Goal: Transaction & Acquisition: Register for event/course

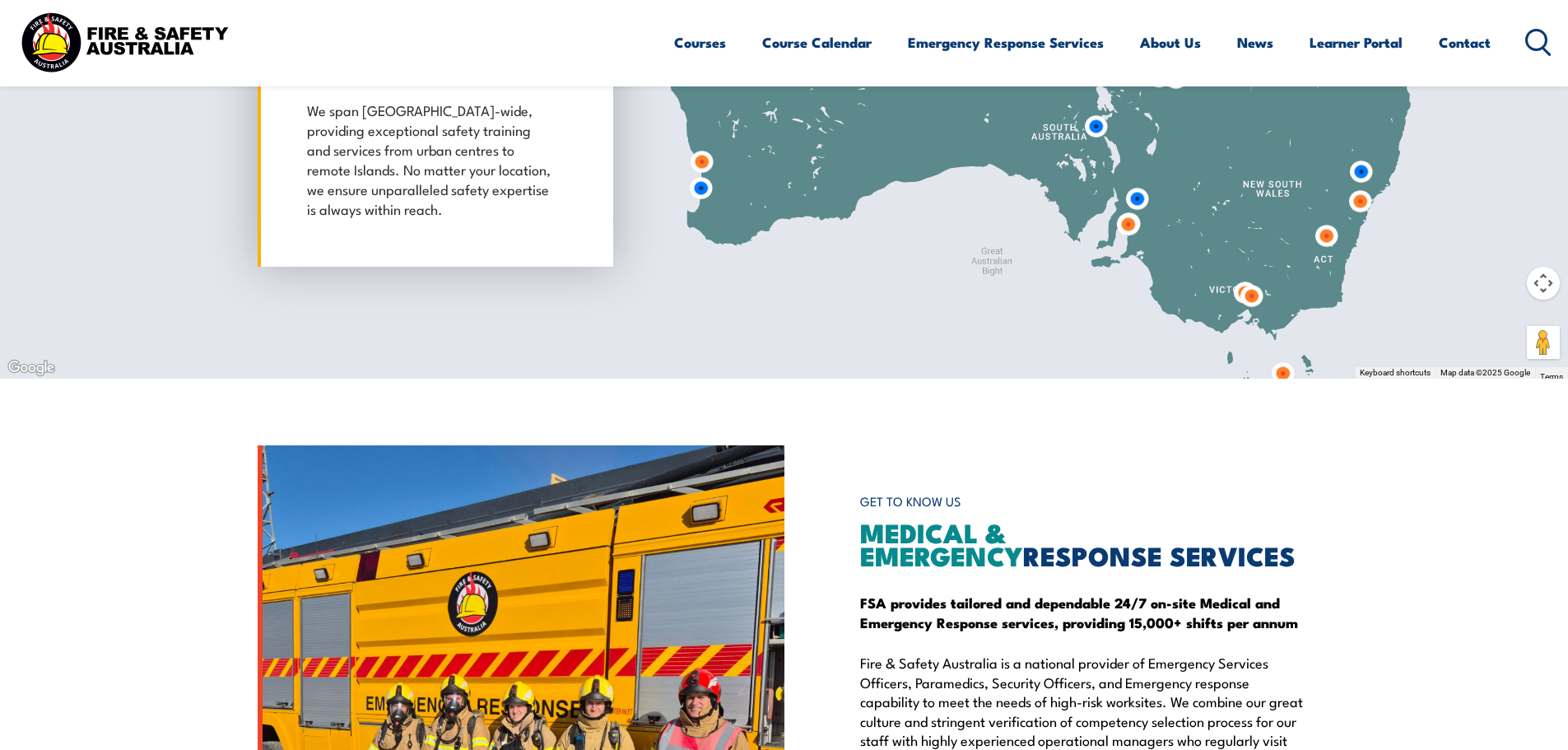
scroll to position [1564, 0]
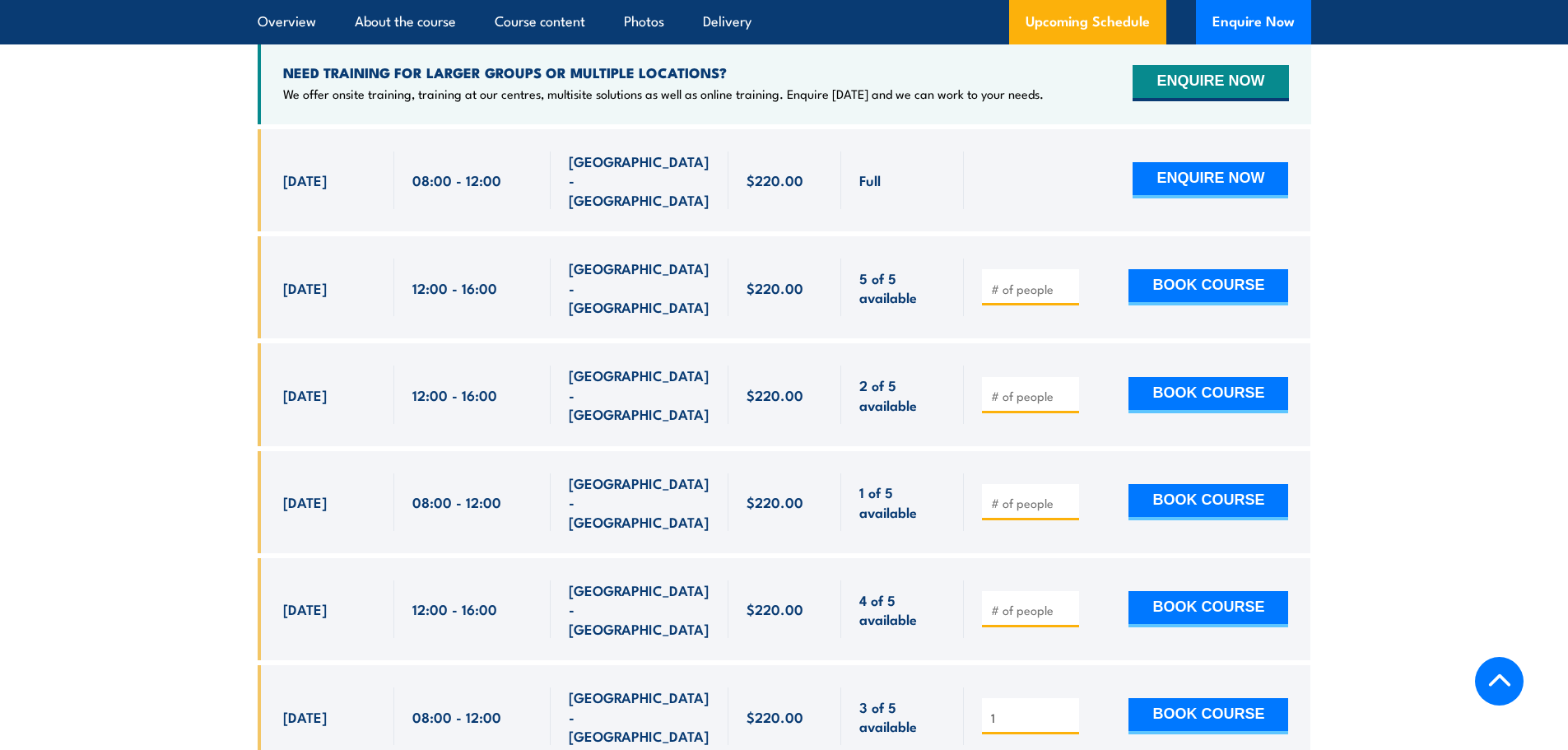
scroll to position [3293, 0]
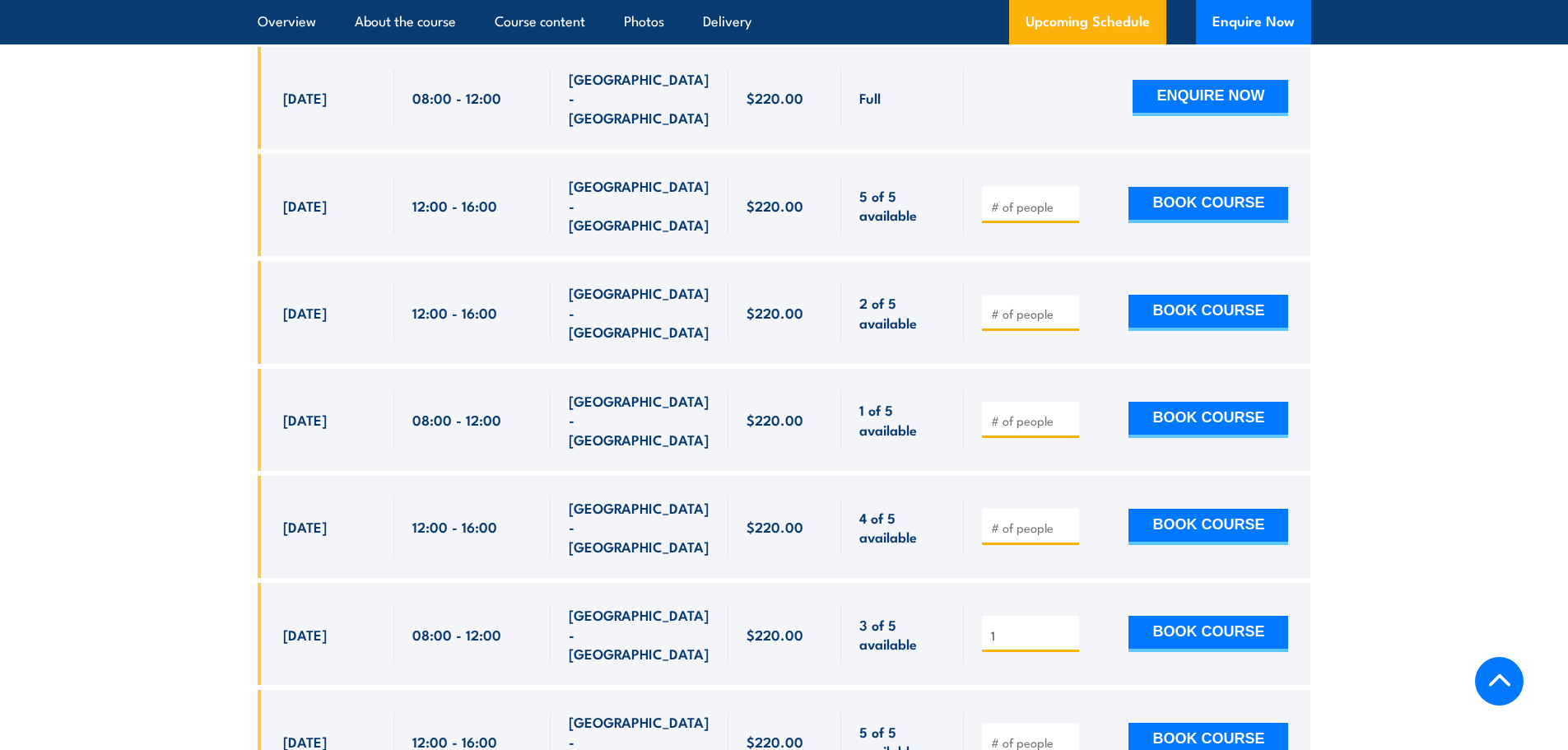
click at [1060, 627] on input "1" at bounding box center [1032, 635] width 82 height 16
click at [1189, 615] on button "BOOK COURSE" at bounding box center [1208, 633] width 160 height 36
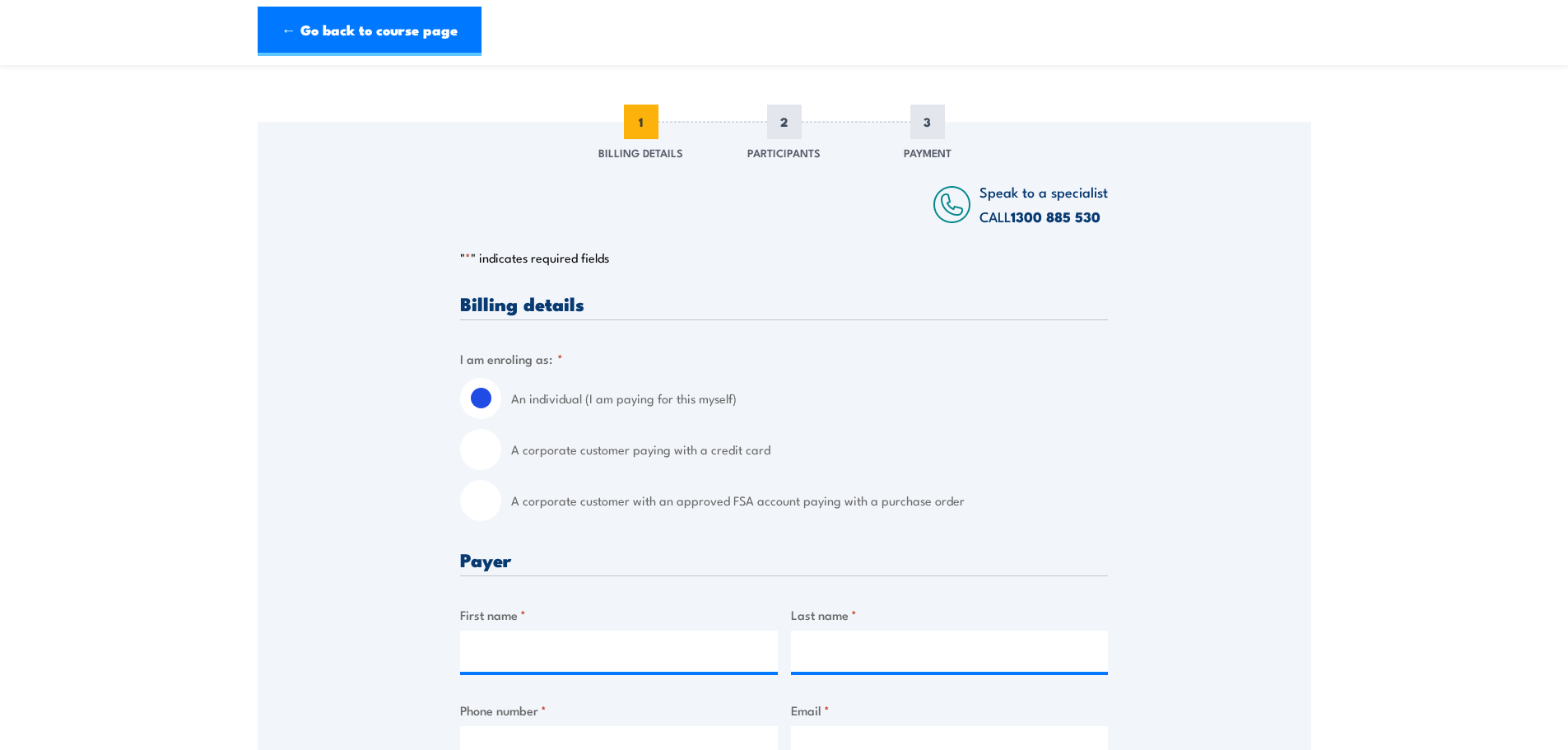
scroll to position [165, 0]
click at [659, 655] on input "First name *" at bounding box center [619, 650] width 318 height 41
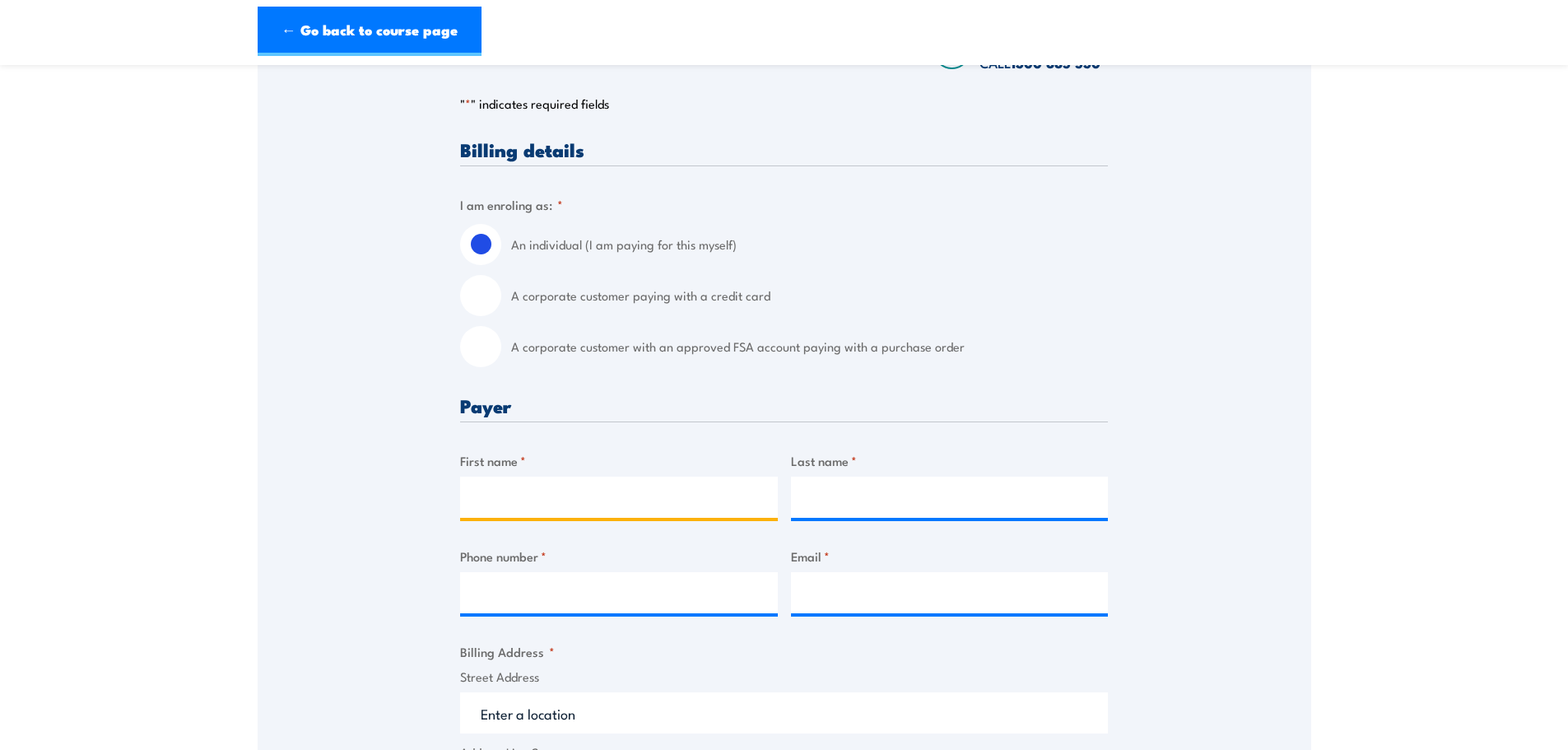
scroll to position [329, 0]
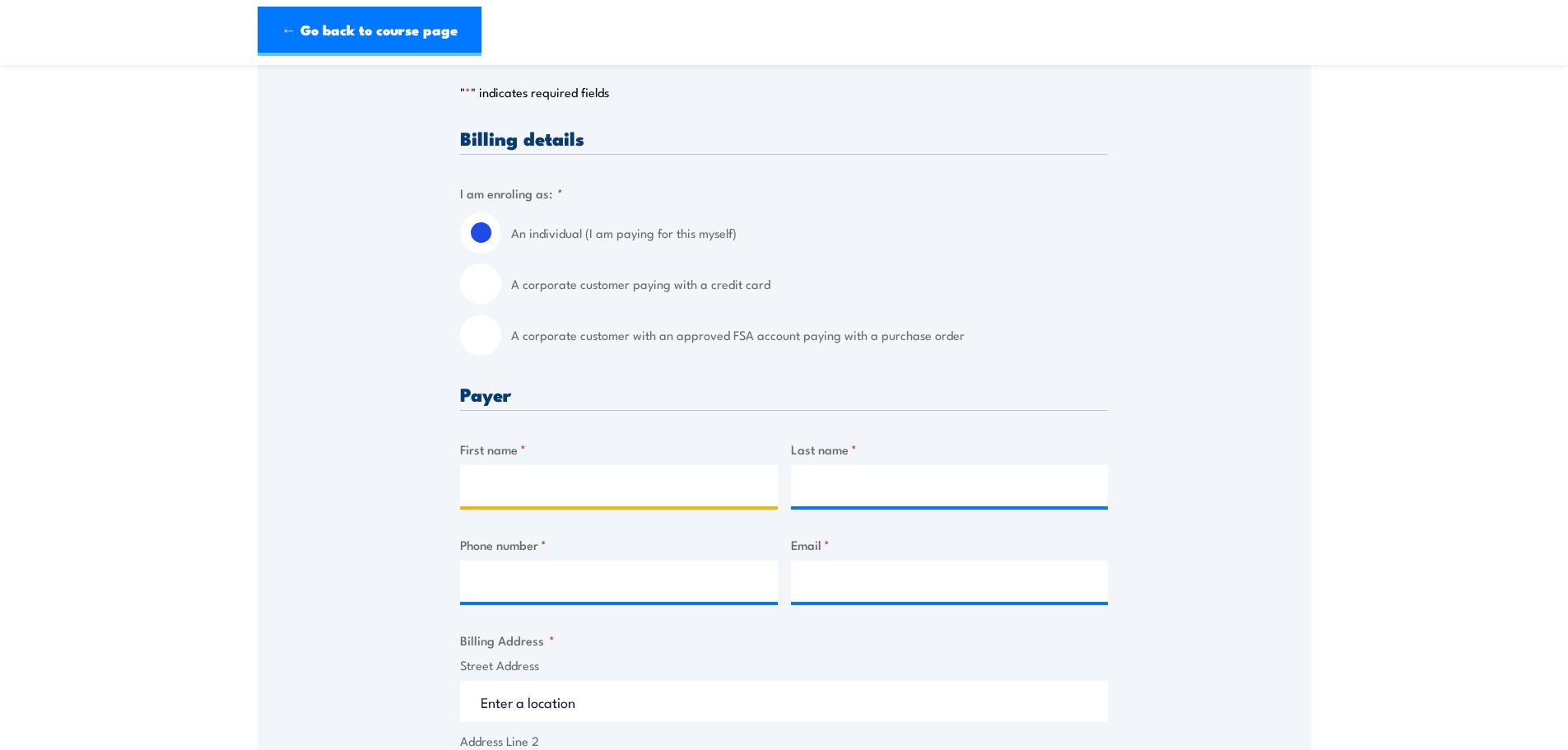
type input "c"
type input "Crystal"
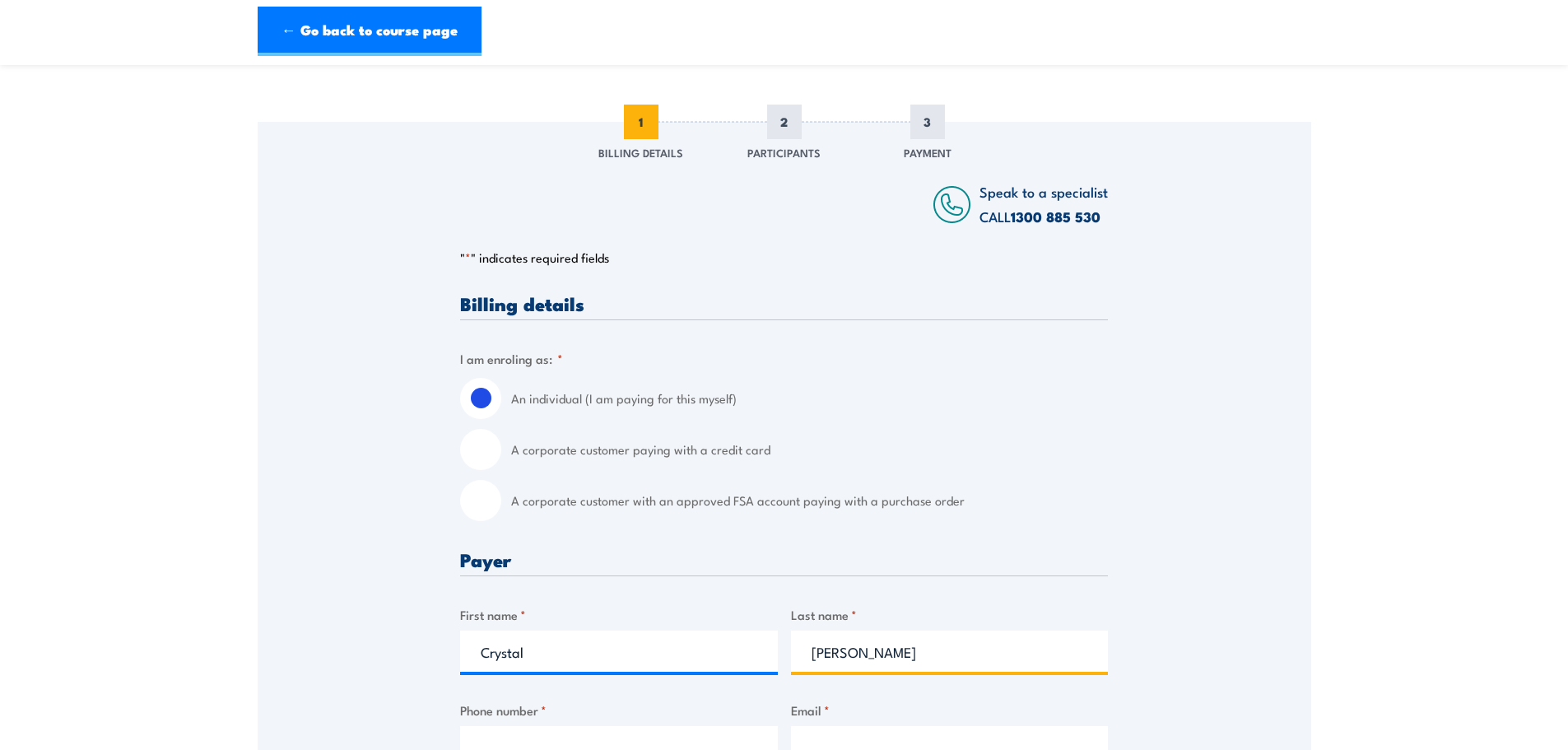
scroll to position [577, 0]
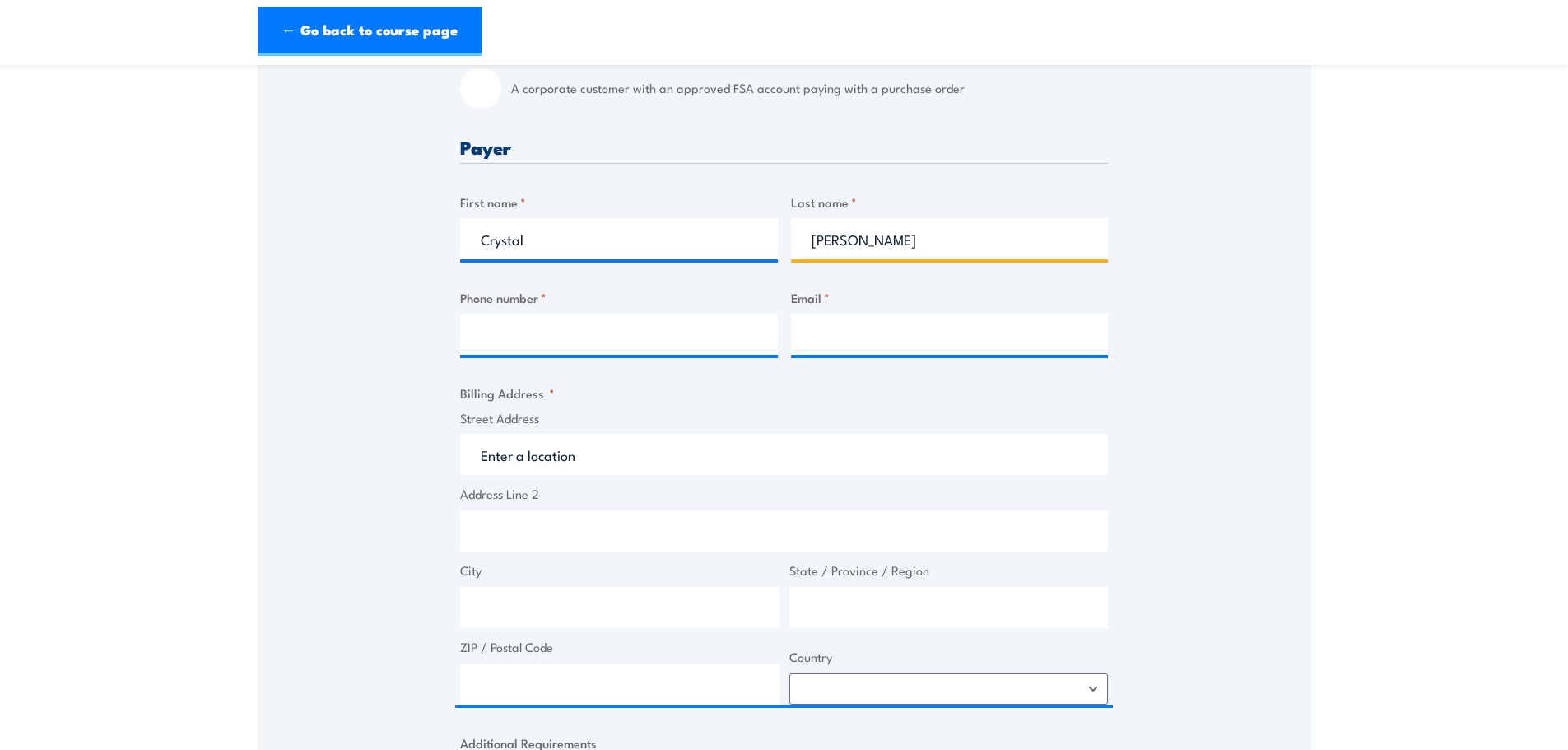
type input "Curtis"
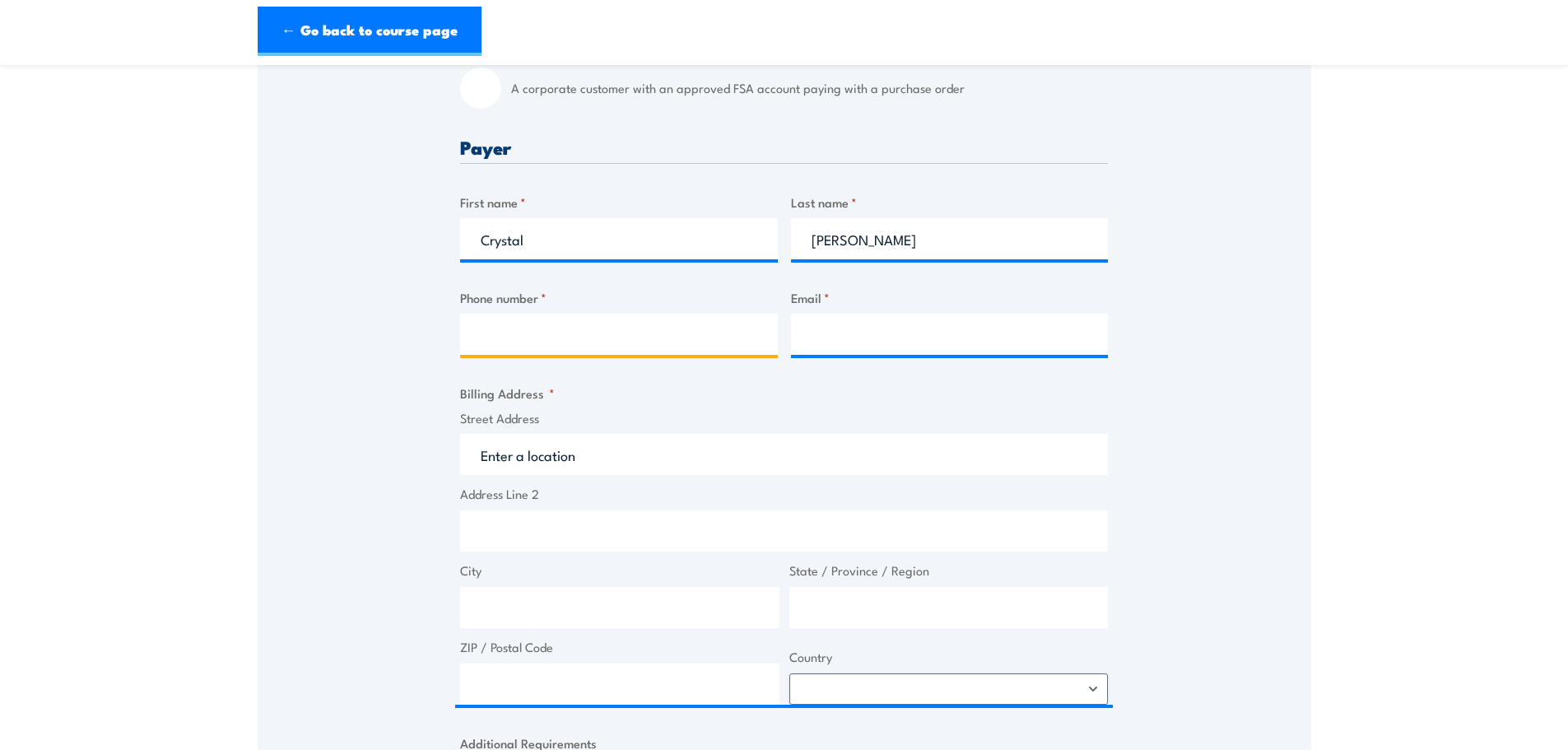
click at [549, 326] on input "Phone number *" at bounding box center [619, 334] width 318 height 41
paste input "0402215615"
type input "0402215615"
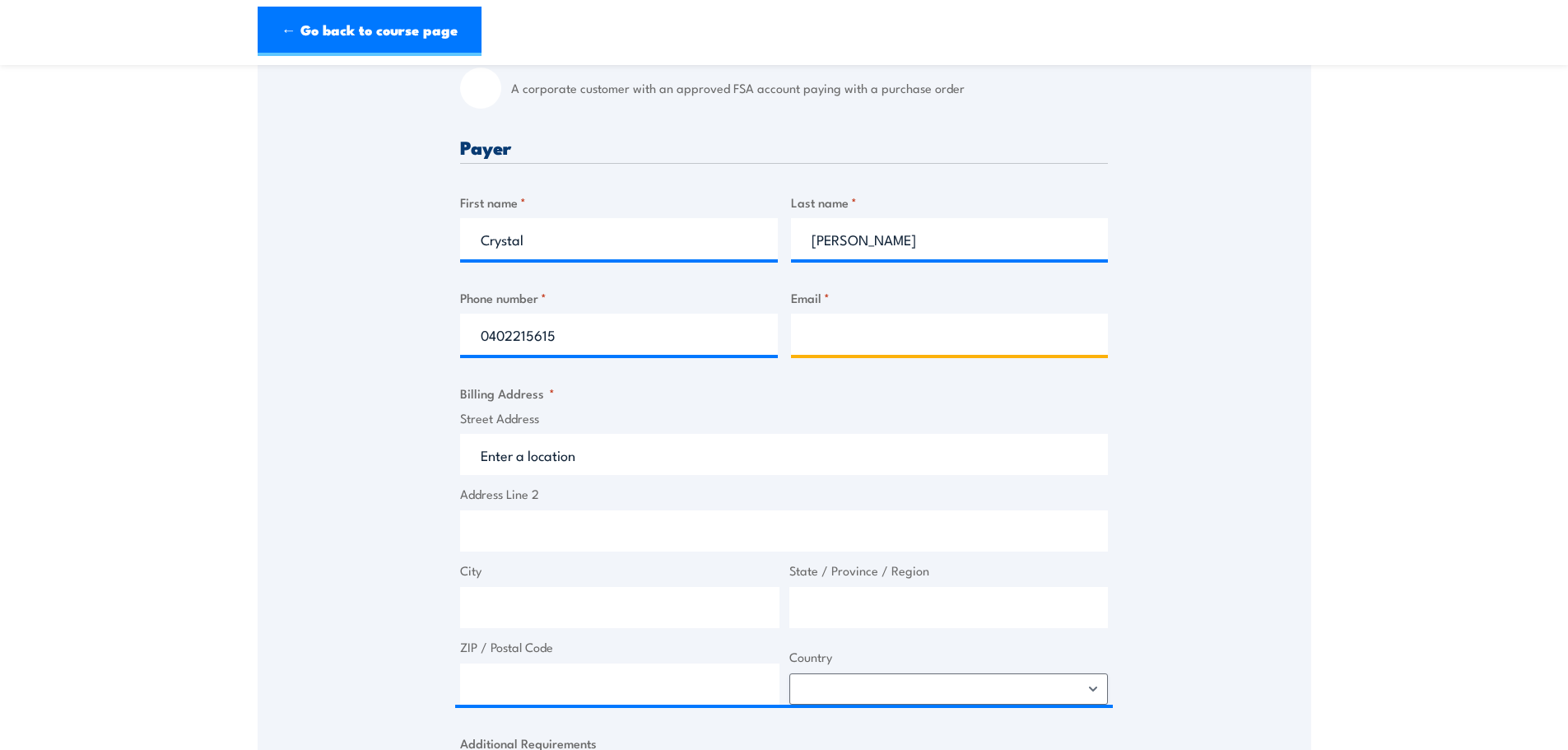
drag, startPoint x: 884, startPoint y: 335, endPoint x: 831, endPoint y: 383, distance: 71.5
click at [884, 335] on input "Email *" at bounding box center [950, 334] width 318 height 41
paste input "Crystal0609@hotmail.com.au"
type input "Crystal0609@hotmail.com.au"
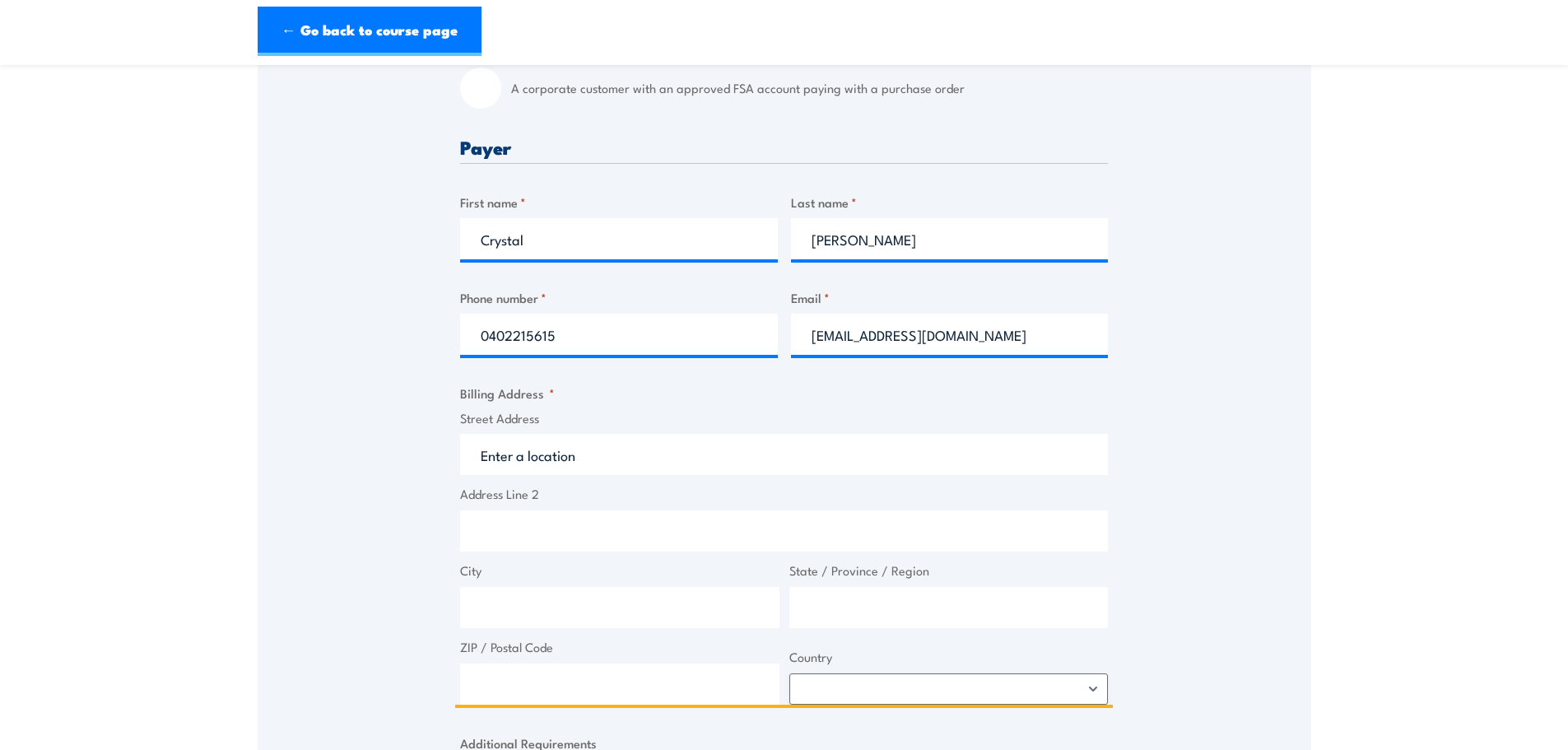
click at [619, 457] on input "Street Address" at bounding box center [784, 454] width 648 height 41
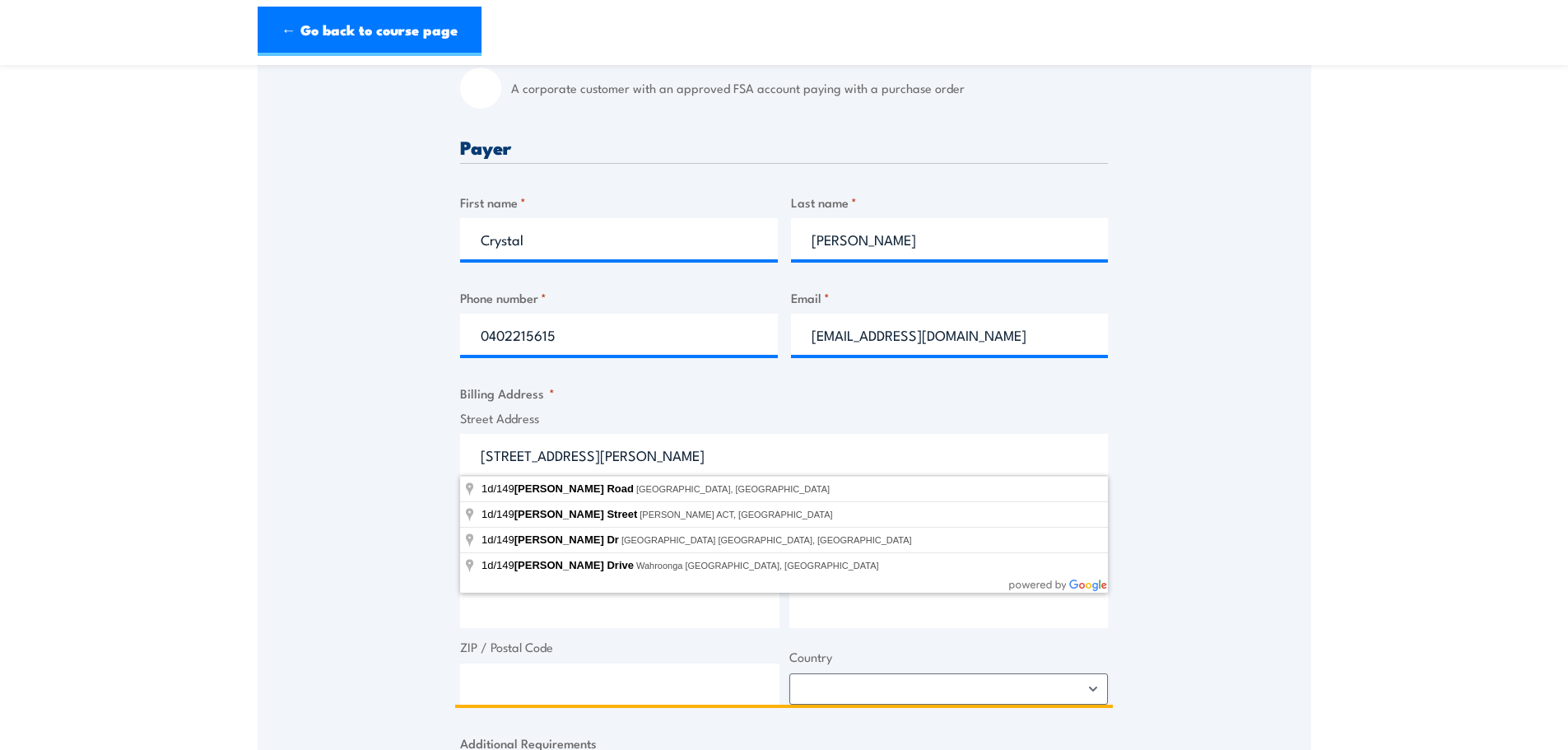
type input "1d/149 McCredie Road"
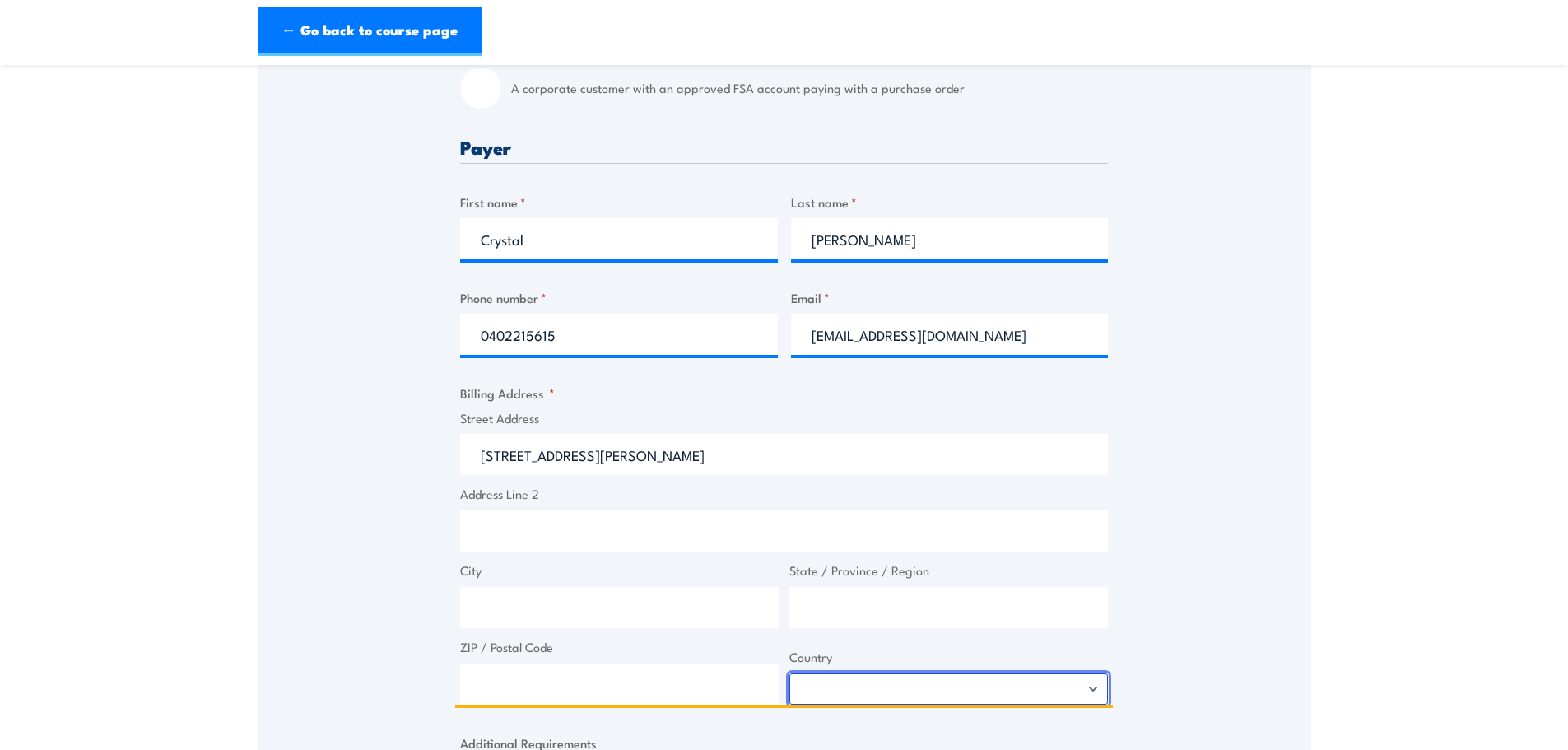
drag, startPoint x: 840, startPoint y: 675, endPoint x: 840, endPoint y: 685, distance: 10.0
click at [840, 675] on select "Afghanistan Albania Algeria American Samoa Andorra Angola Anguilla Antarctica A…" at bounding box center [950, 689] width 320 height 31
select select "Australia"
click at [790, 673] on select "Afghanistan Albania Algeria American Samoa Andorra Angola Anguilla Antarctica A…" at bounding box center [950, 689] width 320 height 31
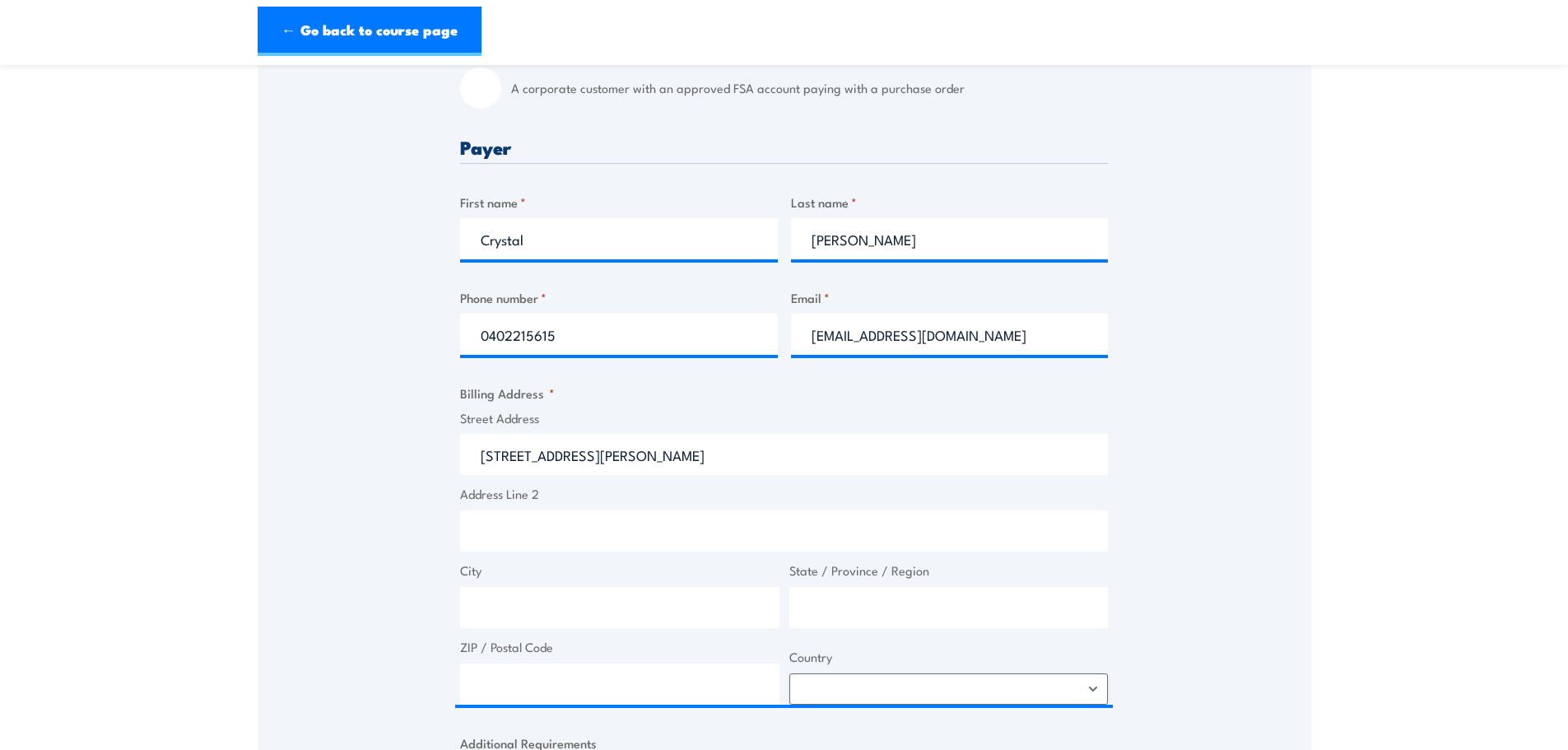
click at [841, 634] on div "Street Address 1d/149 McCredie Road Address Line 2 City State / Province / Regi…" at bounding box center [784, 557] width 658 height 297
click at [841, 612] on input "State / Province / Region" at bounding box center [950, 608] width 320 height 41
type input "[GEOGRAPHIC_DATA]"
click at [550, 595] on input "City" at bounding box center [620, 608] width 320 height 41
type input "Smithfield"
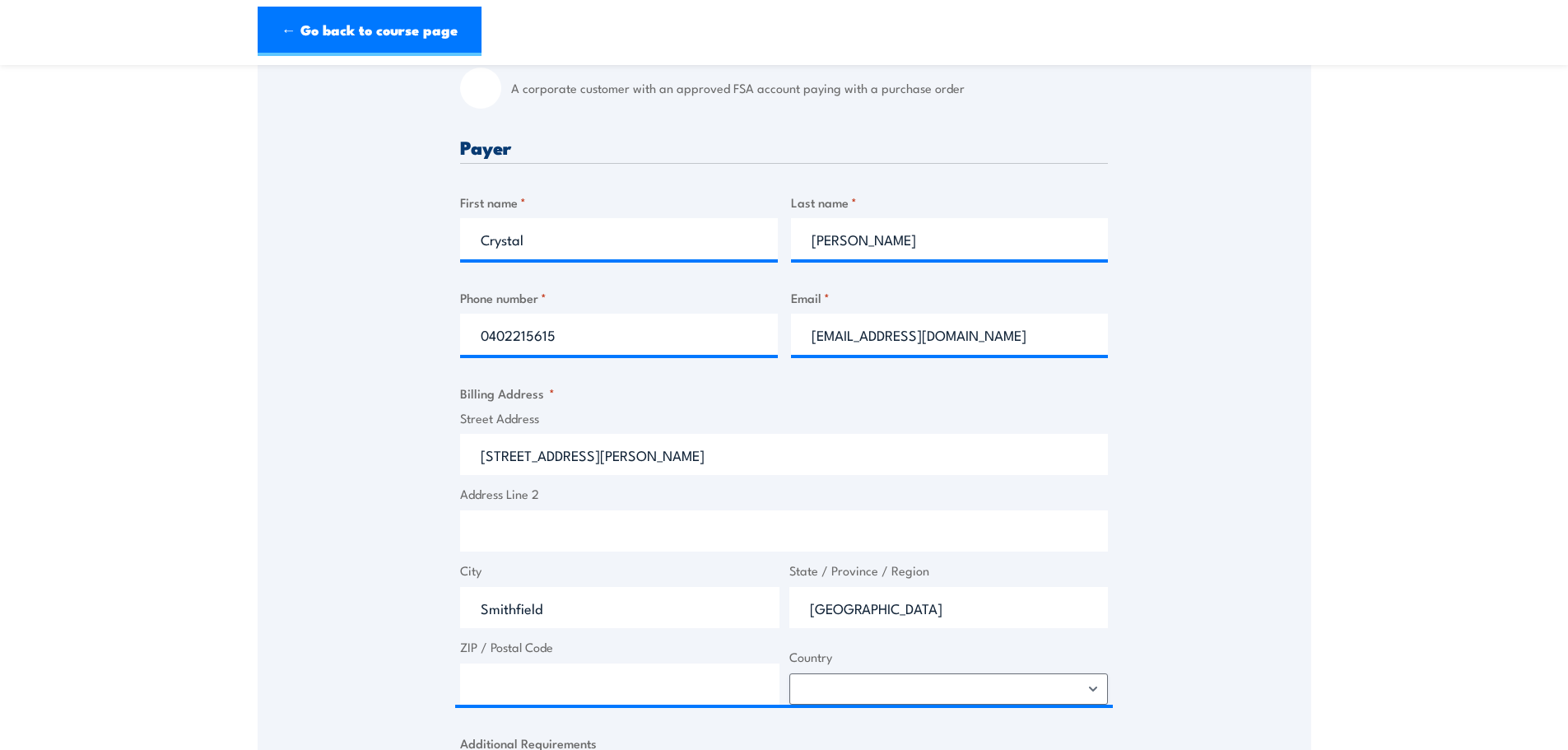
click at [503, 710] on div "Billing details I am enroling as: * An individual (I am paying for this myself)…" at bounding box center [784, 512] width 648 height 1260
click at [505, 687] on input "ZIP / Postal Code" at bounding box center [620, 684] width 320 height 41
type input "2164"
click at [319, 573] on div "Speak to a specialist CALL 1300 885 530 CALL 1300 885 530 " * " indicates requi…" at bounding box center [784, 428] width 1053 height 1438
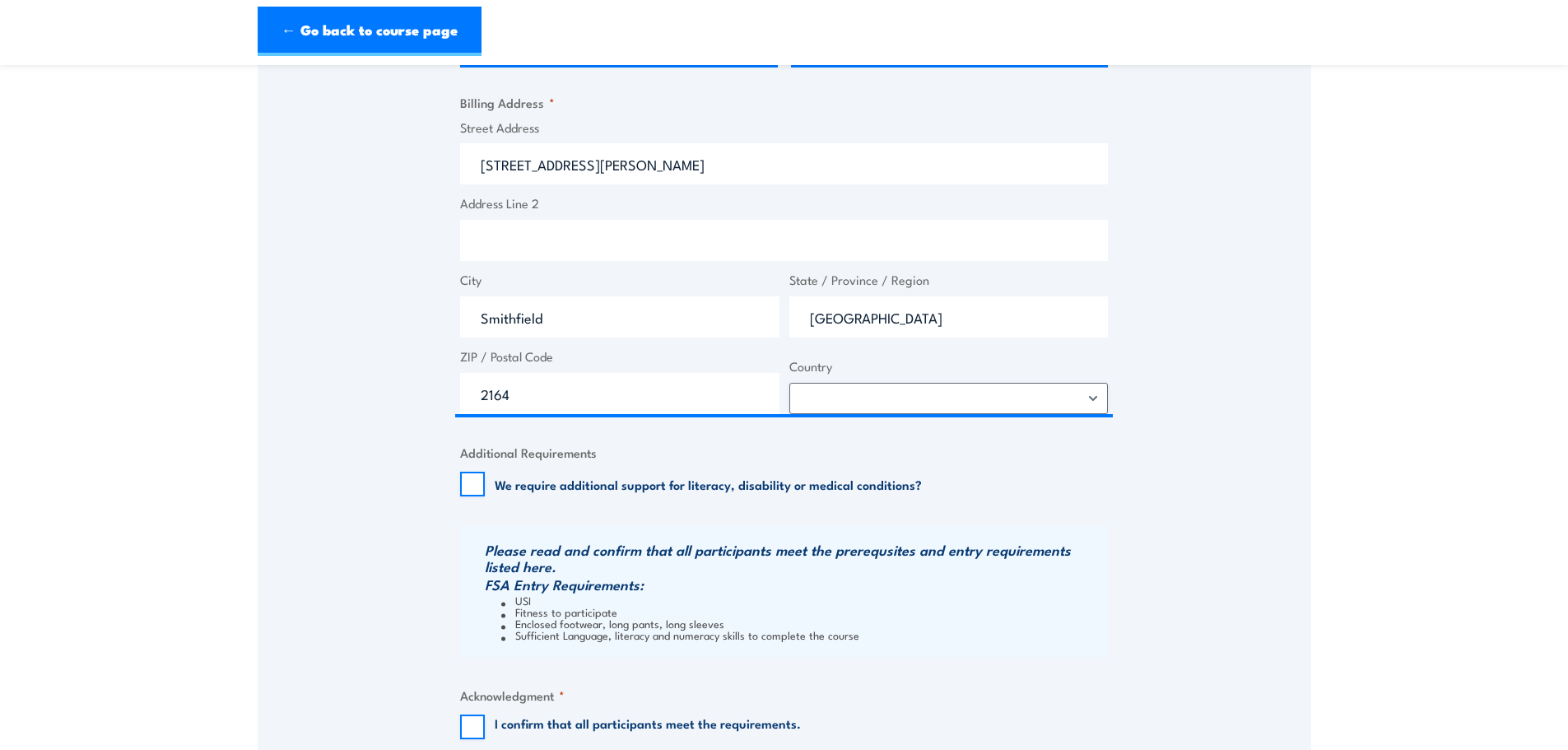
scroll to position [905, 0]
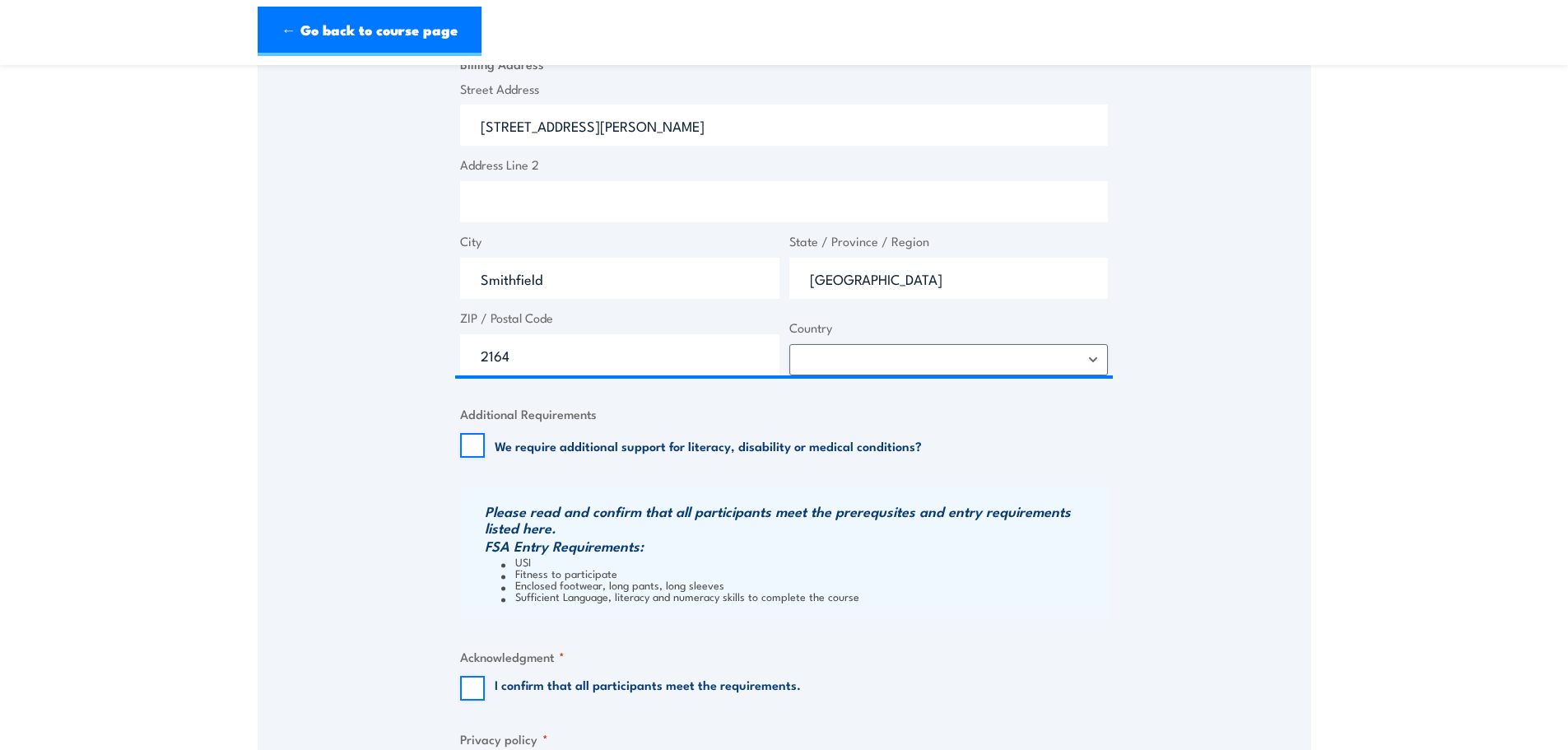
click at [485, 679] on div "I confirm that all participants meet the requirements." at bounding box center [631, 687] width 341 height 24
click at [462, 686] on input "I confirm that all participants meet the requirements." at bounding box center [472, 687] width 24 height 24
checkbox input "true"
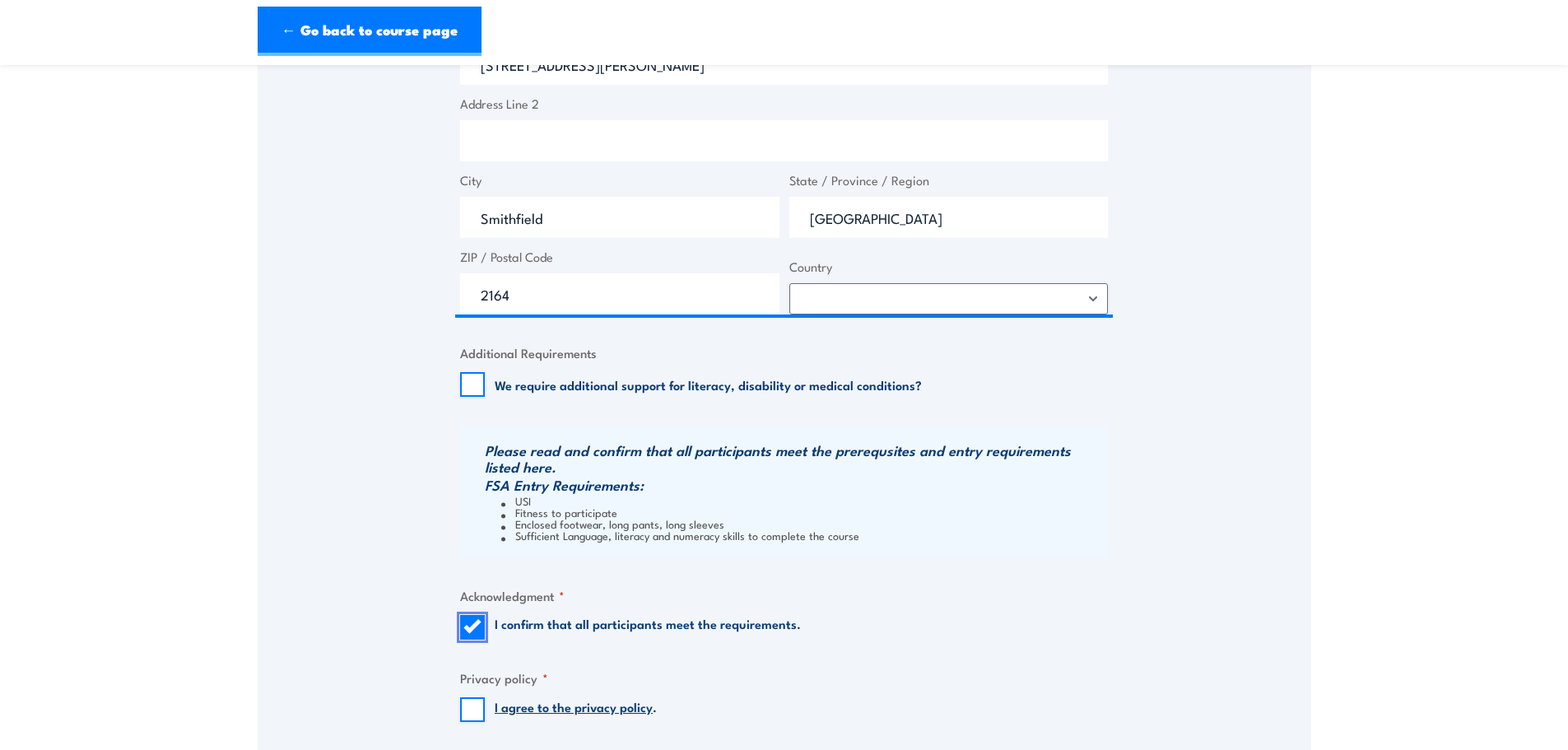
scroll to position [1070, 0]
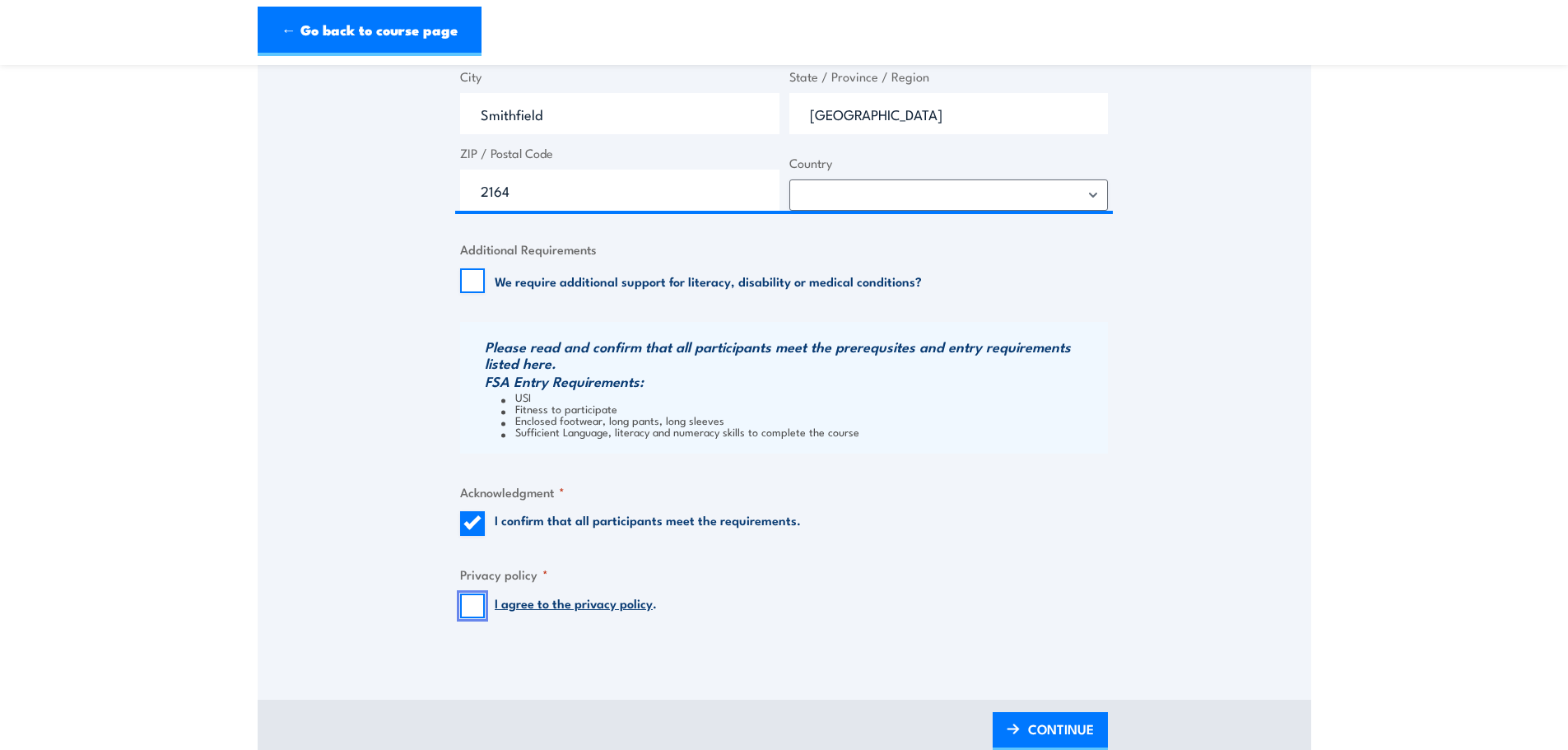
click at [463, 603] on input "I agree to the privacy policy ." at bounding box center [472, 606] width 24 height 24
checkbox input "true"
click at [1066, 732] on span "CONTINUE" at bounding box center [1061, 729] width 66 height 44
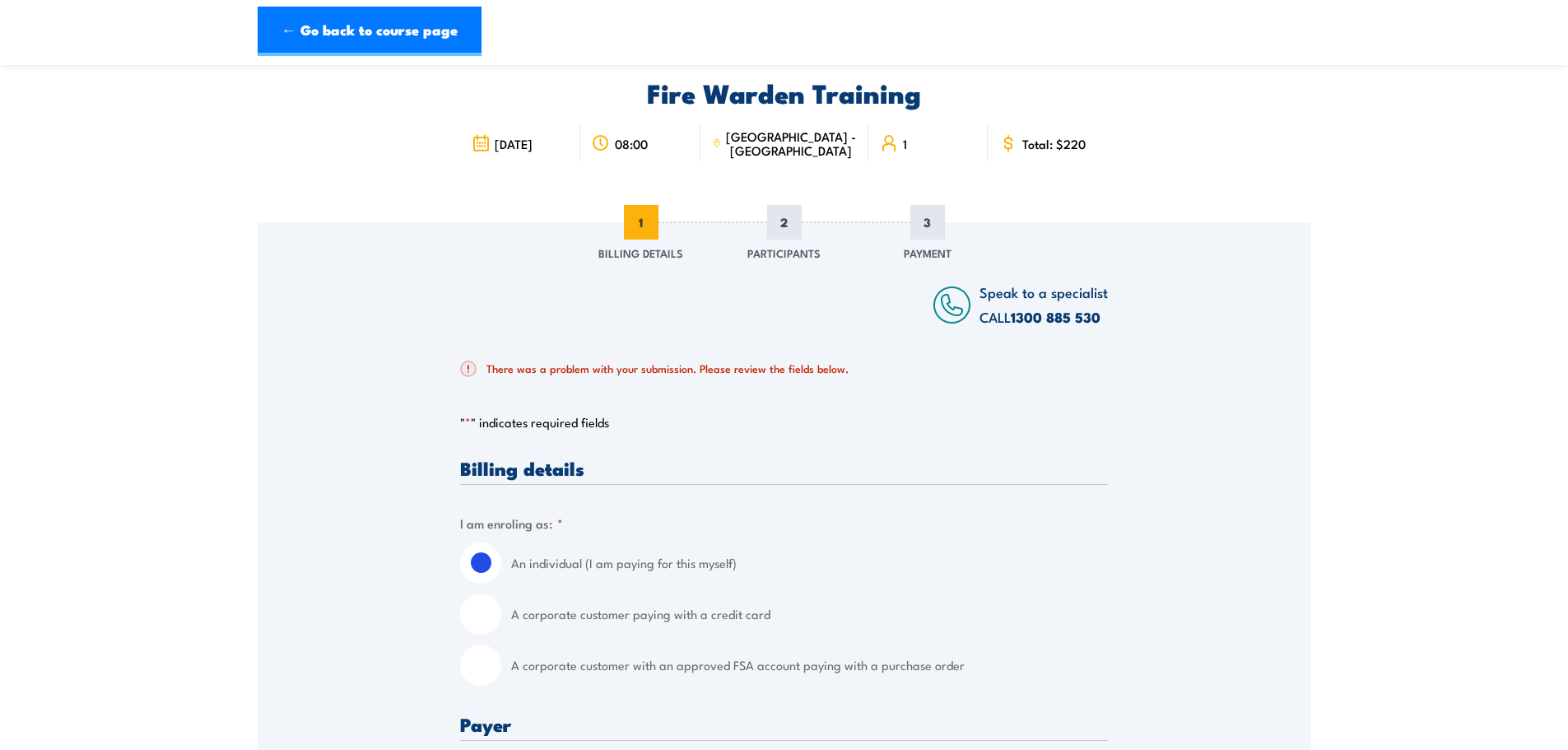
scroll to position [57, 0]
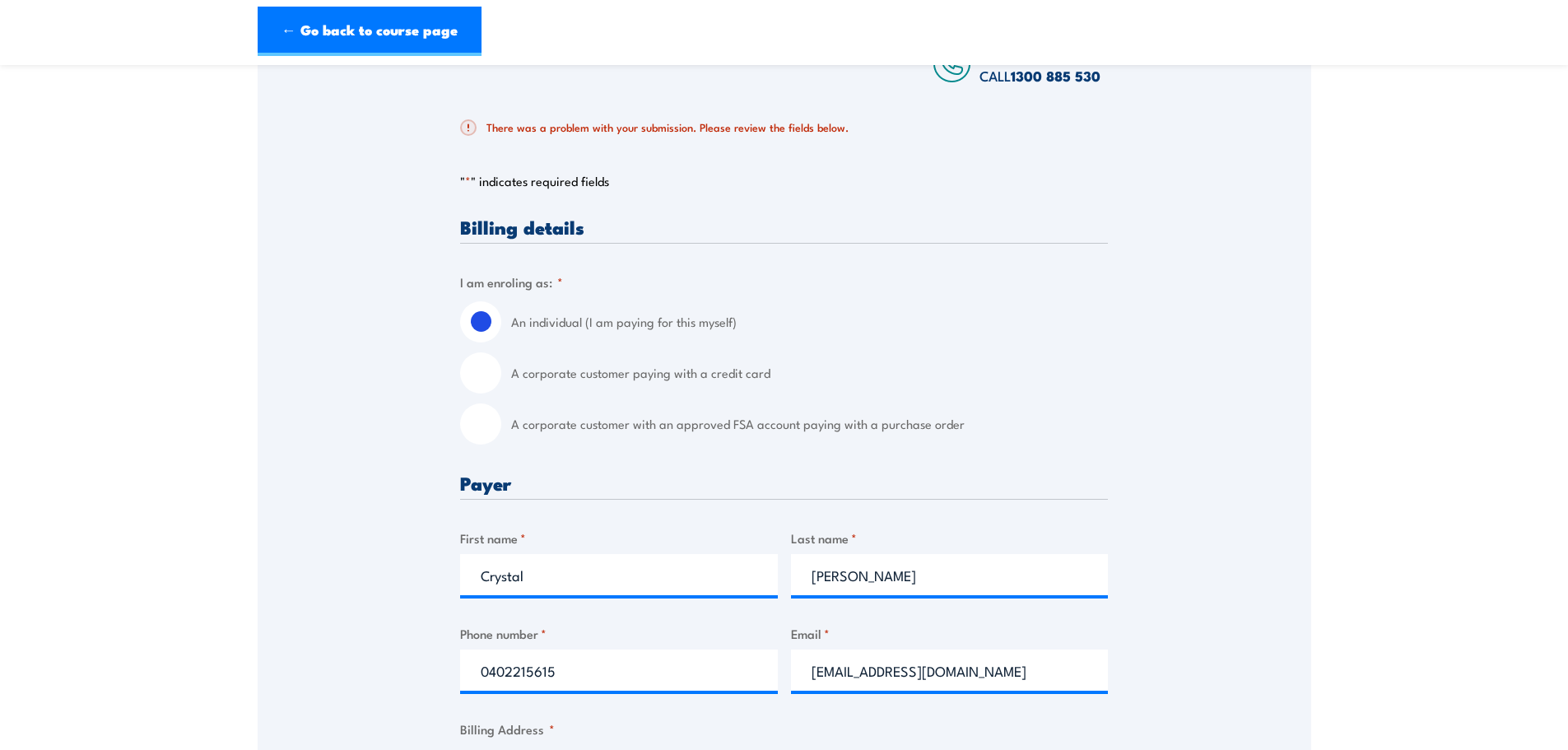
click at [1363, 364] on section "Fire Warden Training 14 October 2025 08:00 1 CALL" at bounding box center [784, 711] width 1568 height 1867
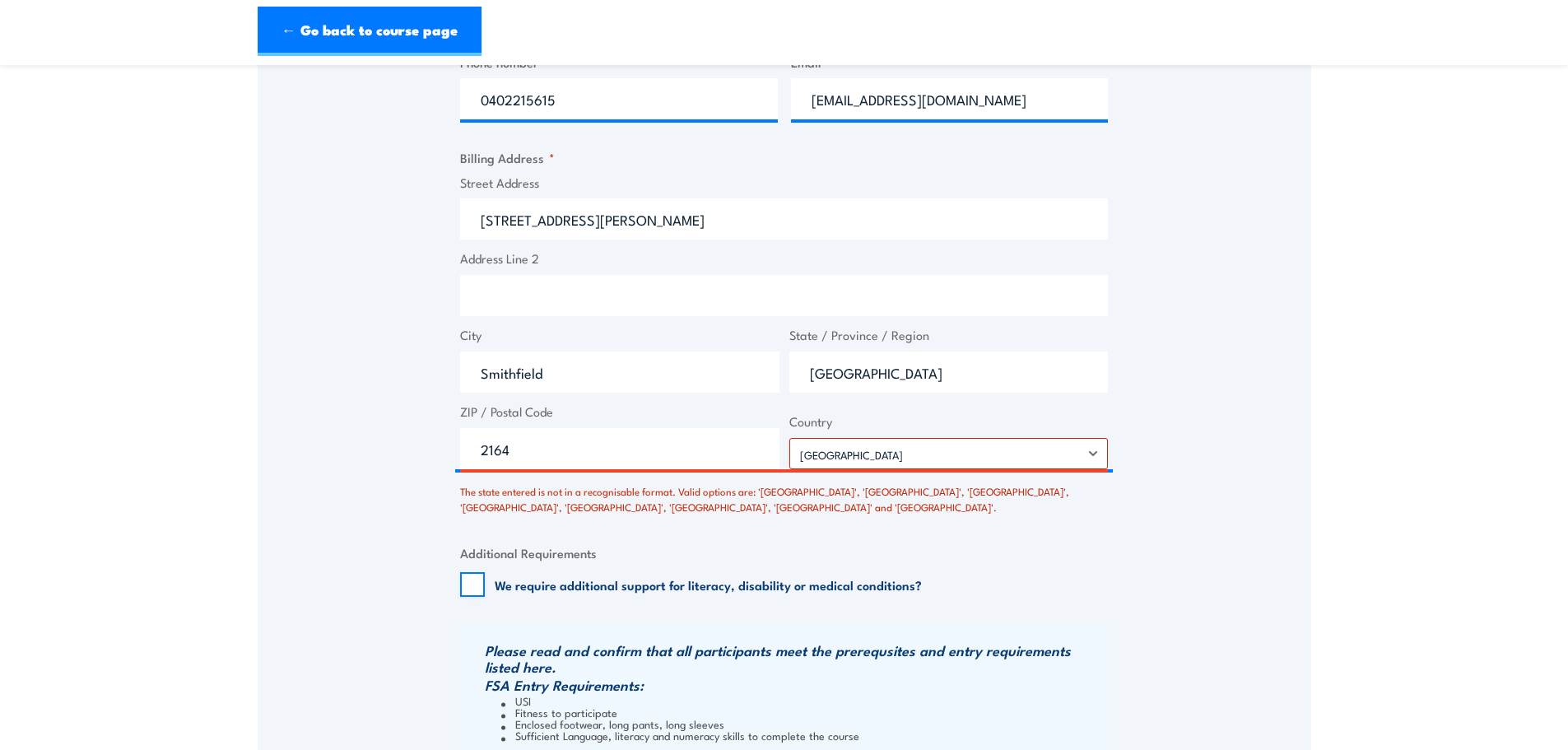
scroll to position [881, 0]
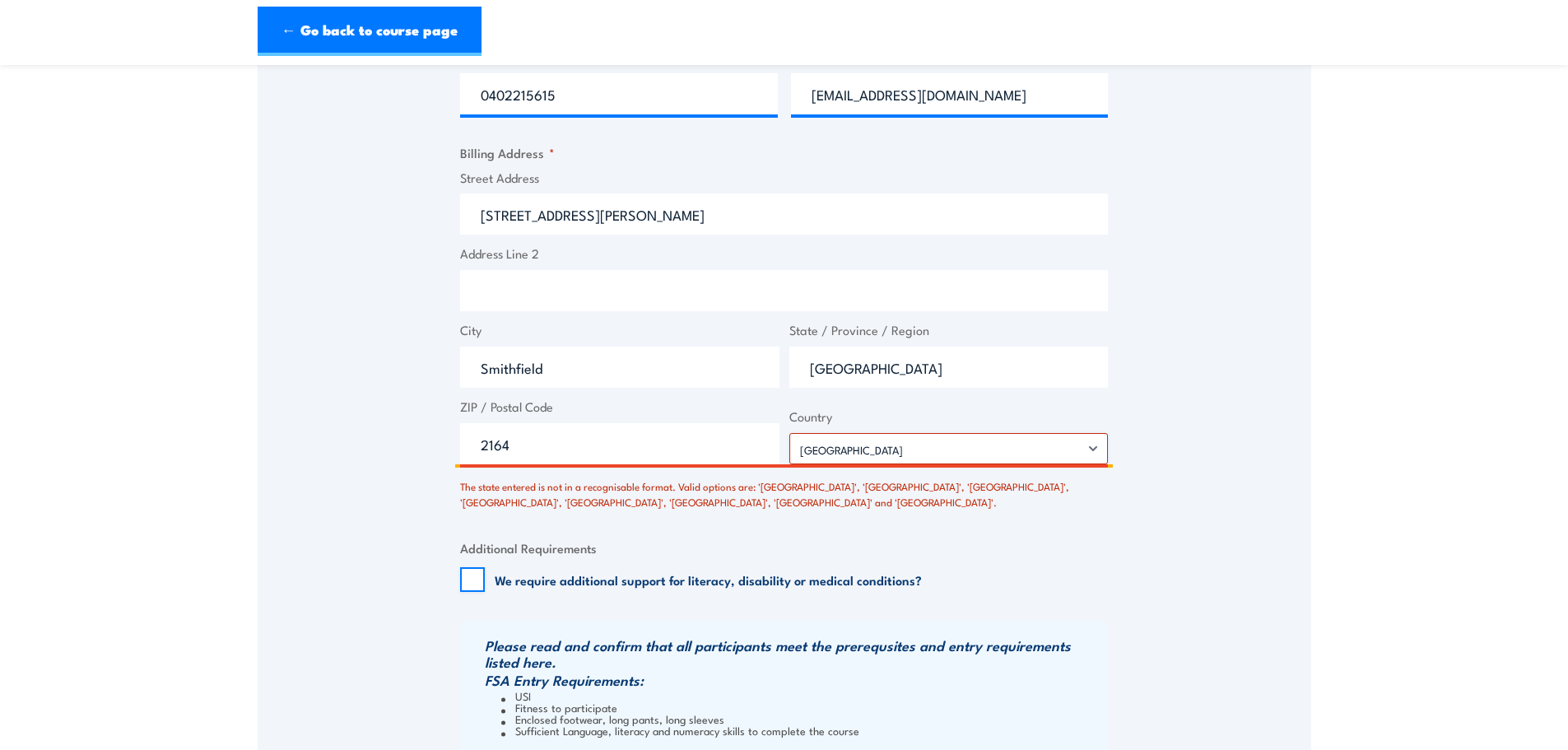
click at [685, 427] on input "2164" at bounding box center [620, 444] width 320 height 41
click at [631, 445] on input "2164" at bounding box center [620, 444] width 320 height 41
type input "2"
click at [824, 382] on input "[GEOGRAPHIC_DATA]" at bounding box center [950, 367] width 320 height 41
type input "New South Wales"
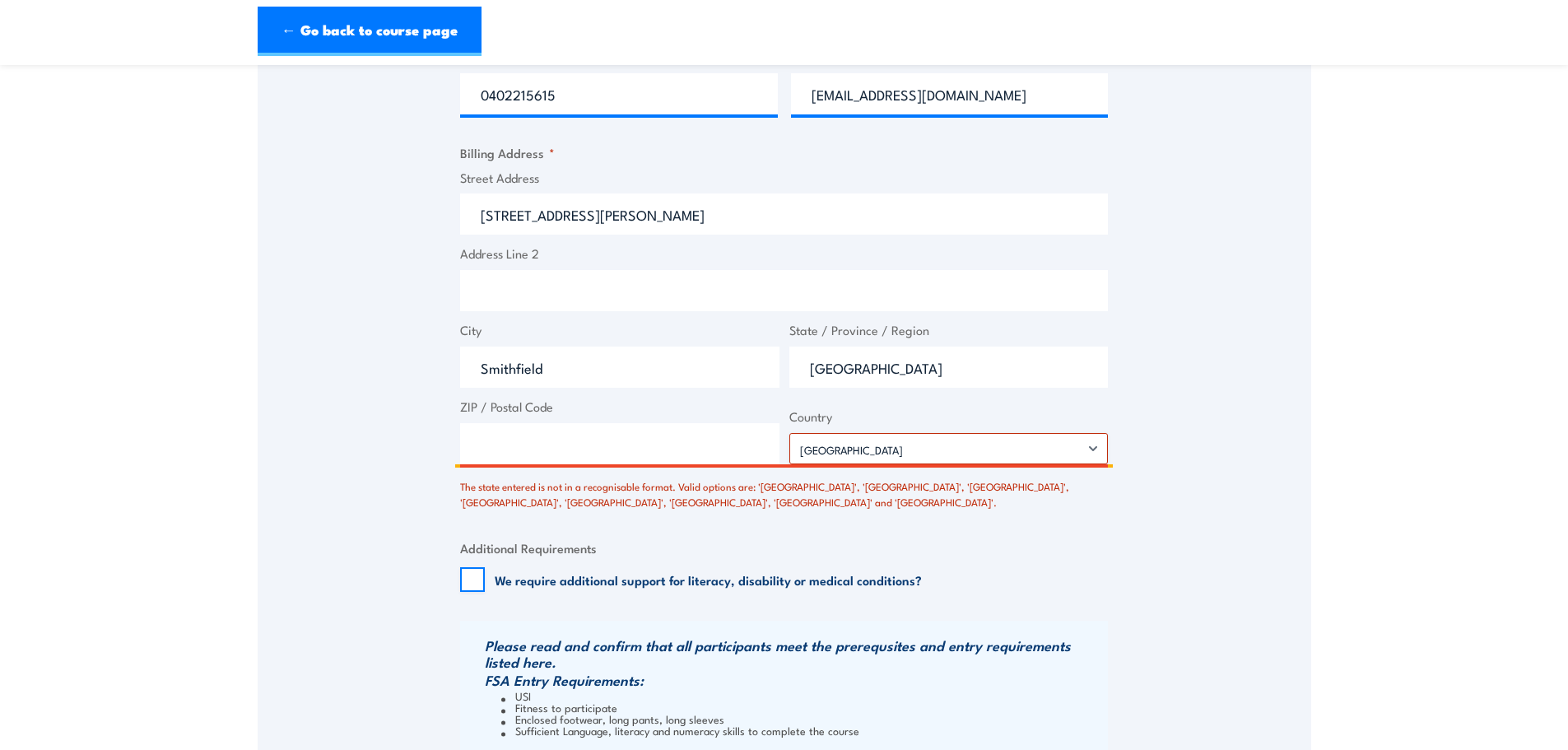
click at [662, 445] on input "ZIP / Postal Code" at bounding box center [620, 444] width 320 height 41
type input "2164"
click at [938, 564] on fieldset "Additional Requirements We require additional support for literacy, disability …" at bounding box center [784, 565] width 648 height 53
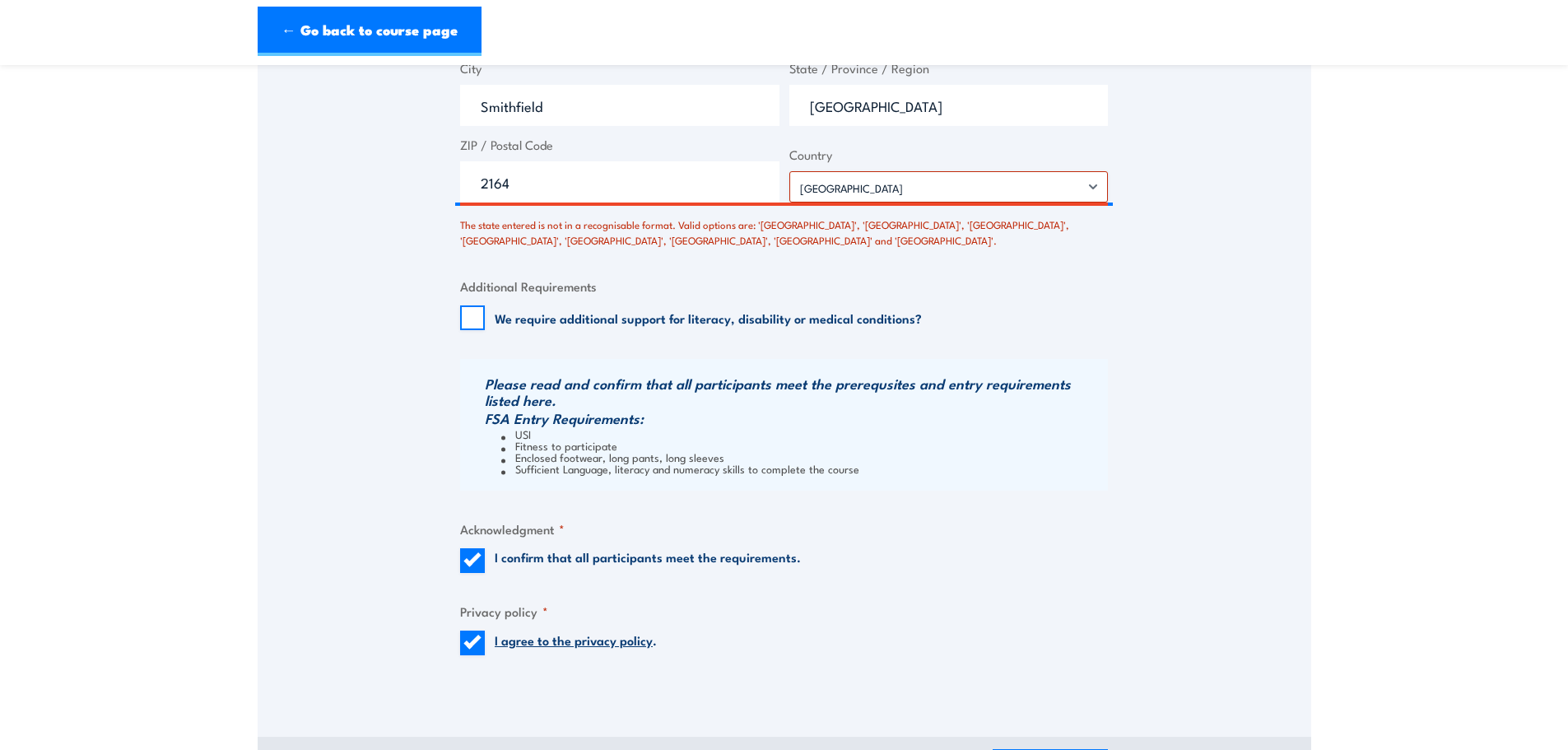
scroll to position [1293, 0]
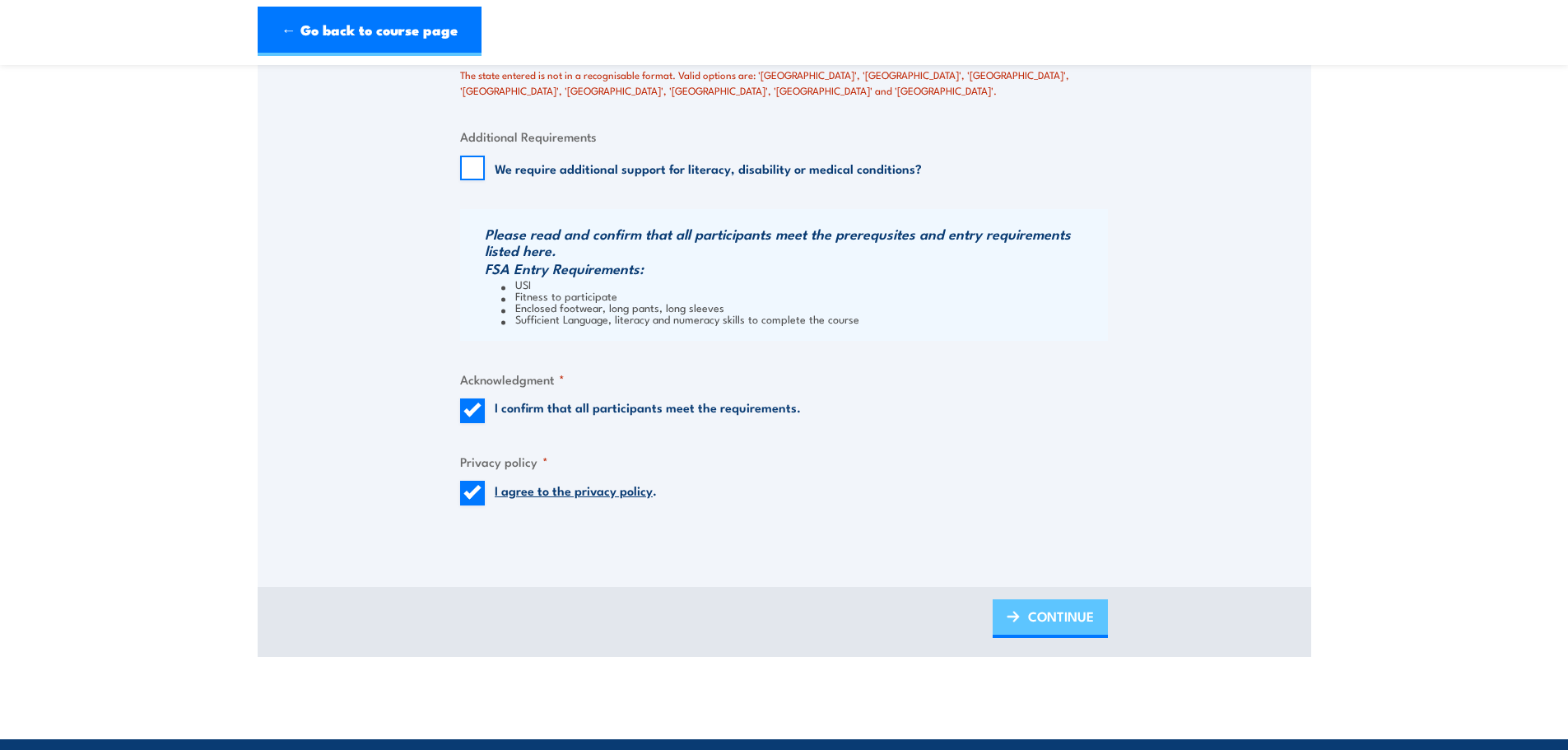
click at [1078, 620] on span "CONTINUE" at bounding box center [1061, 615] width 66 height 44
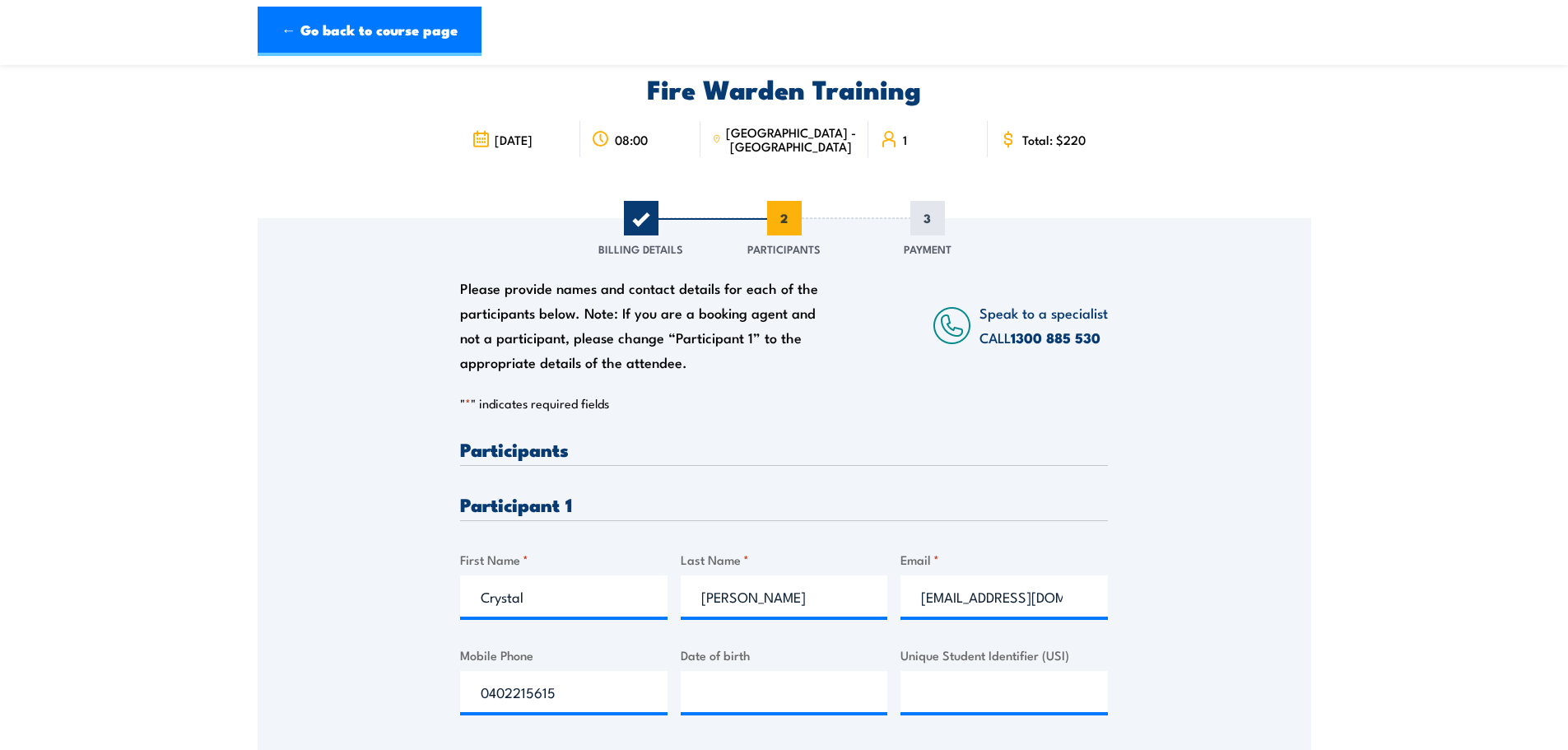
scroll to position [165, 0]
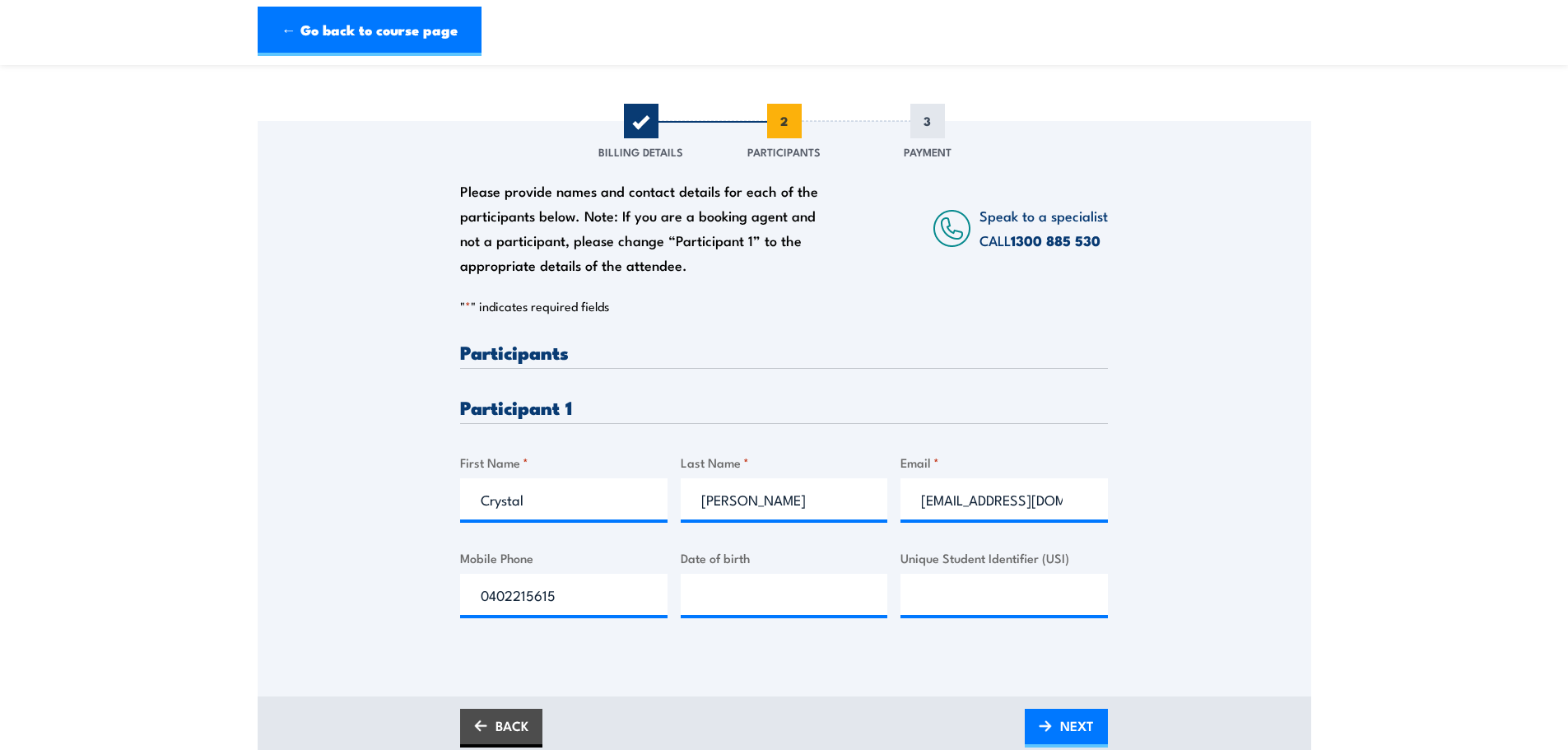
click at [986, 634] on div "Please provide names and contact details for each of the participants below. No…" at bounding box center [784, 492] width 648 height 301
click at [989, 607] on input "Unique Student Identifier (USI)" at bounding box center [1004, 594] width 207 height 41
paste input "ELHB4GCUDT"
type input "ELHB4GCUDT"
click at [810, 601] on input "__/__/____" at bounding box center [785, 594] width 207 height 41
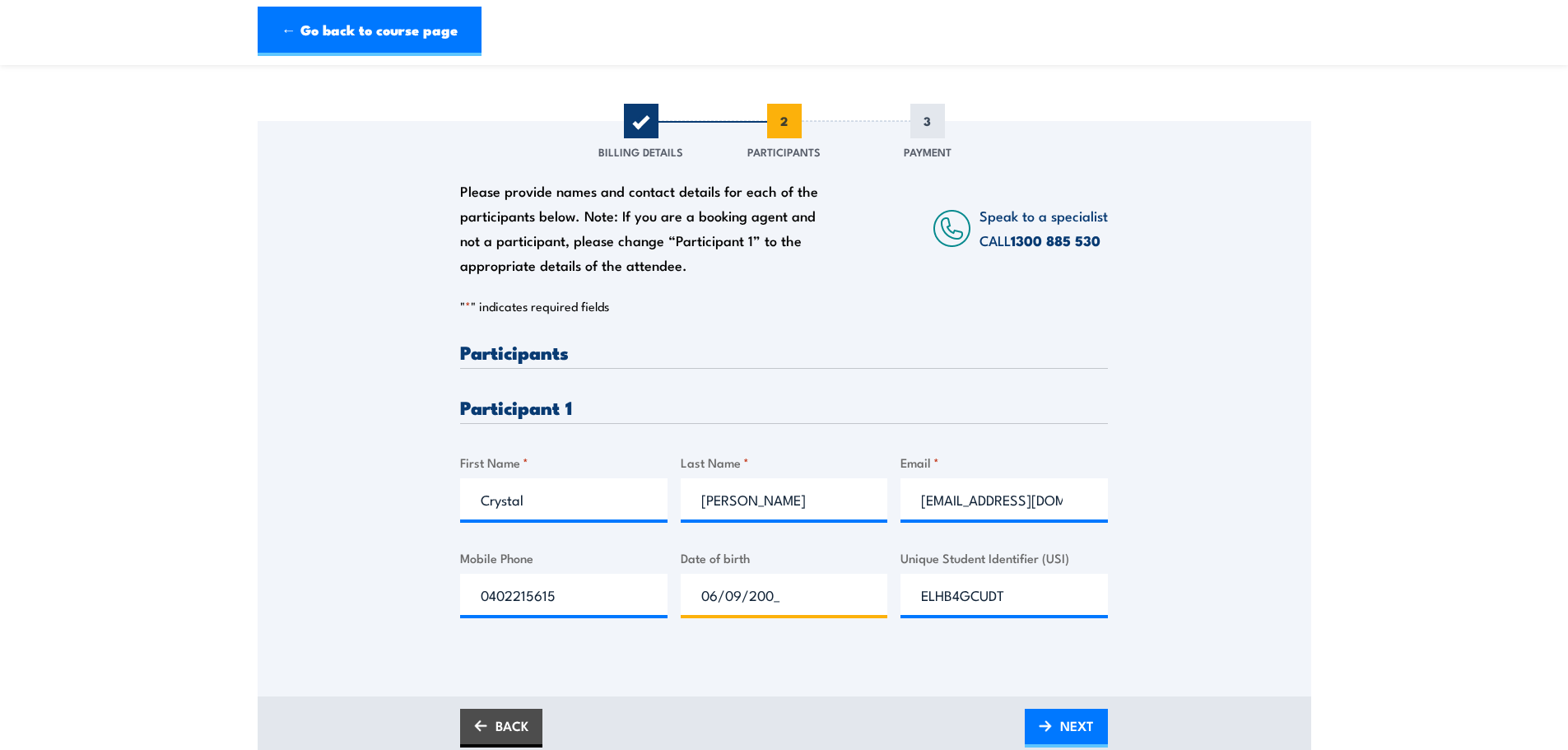
type input "06/09/2000"
click at [1048, 714] on link "NEXT" at bounding box center [1067, 728] width 83 height 39
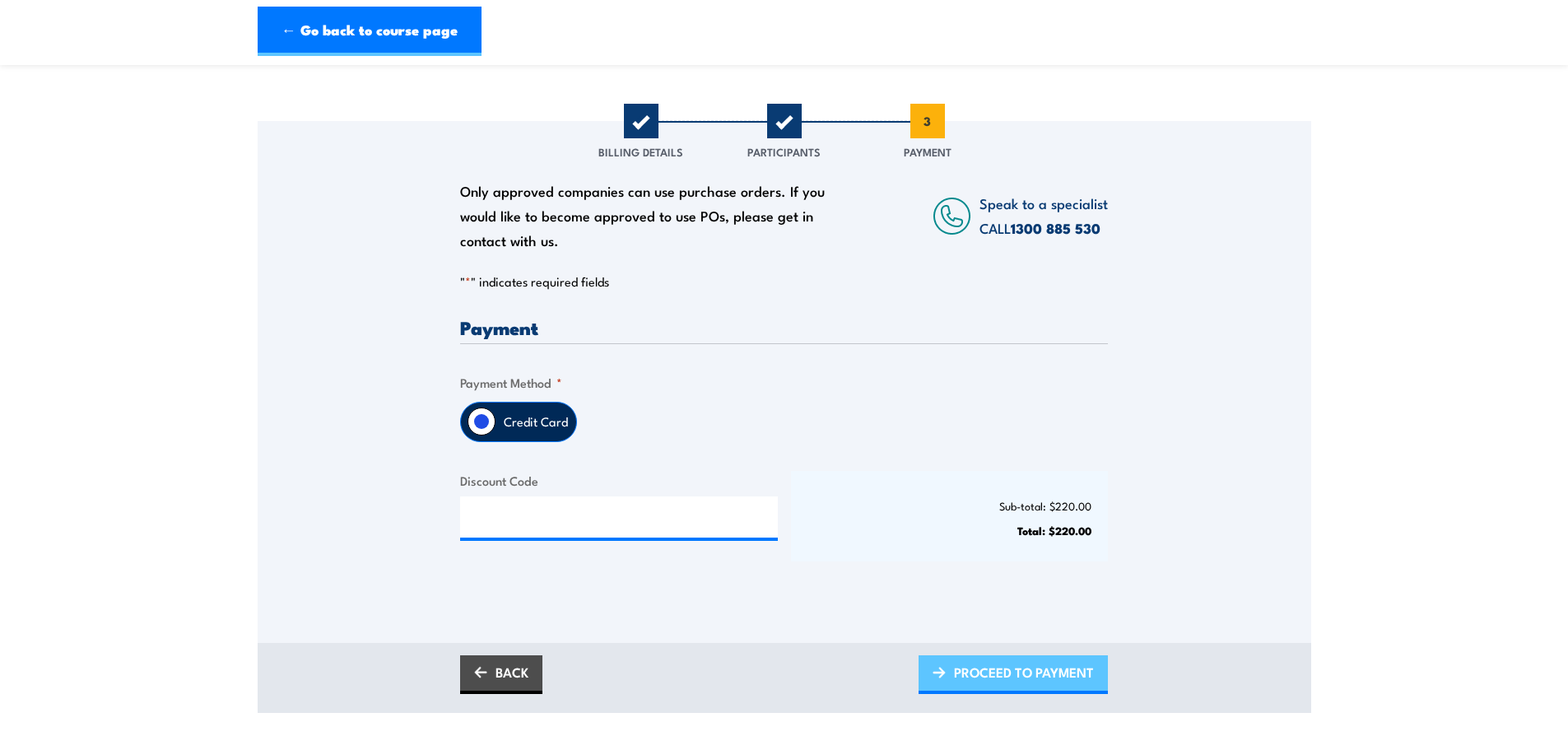
click at [991, 682] on span "PROCEED TO PAYMENT" at bounding box center [1024, 672] width 140 height 44
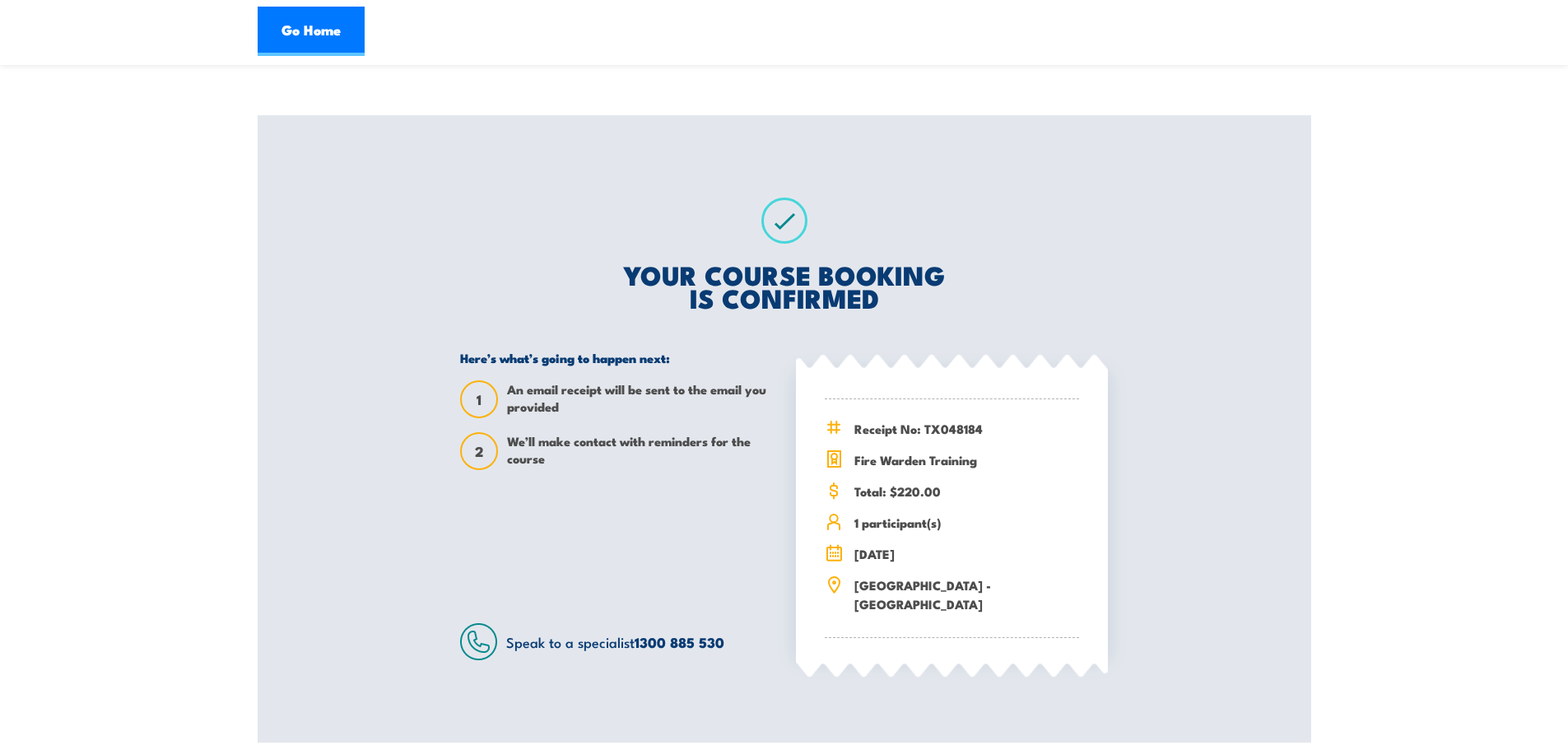
scroll to position [165, 0]
